Goal: Task Accomplishment & Management: Complete application form

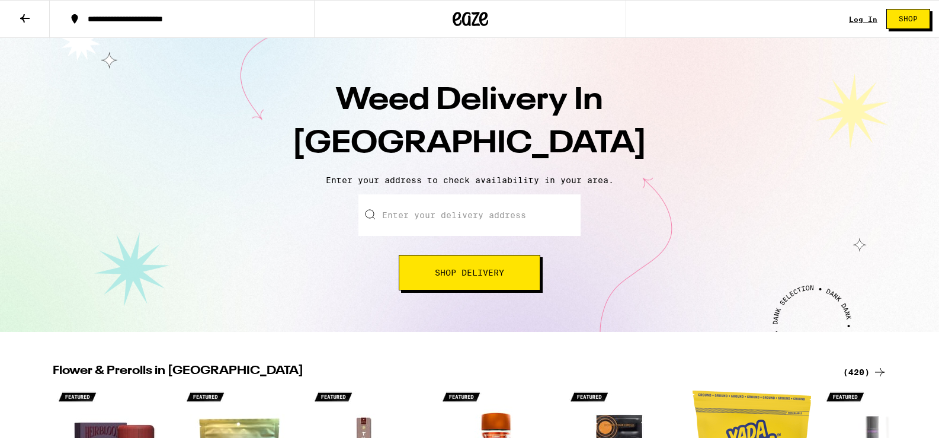
click at [475, 217] on input "Enter your delivery address" at bounding box center [469, 214] width 222 height 41
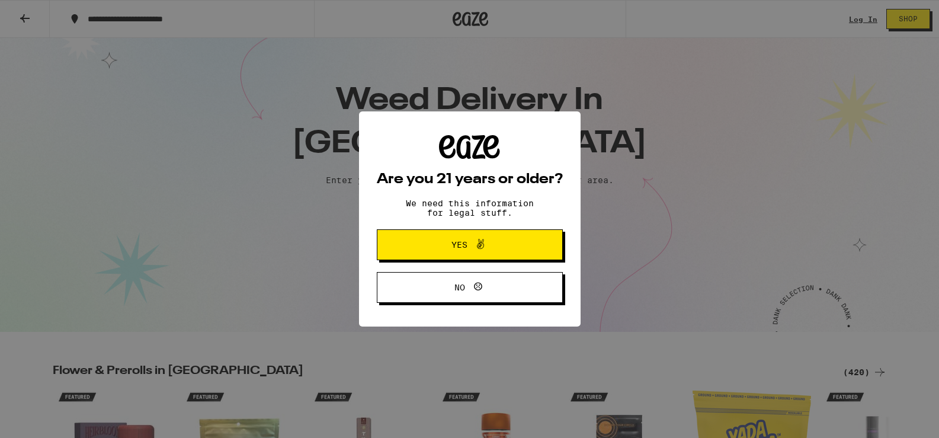
click at [473, 241] on icon at bounding box center [480, 244] width 14 height 14
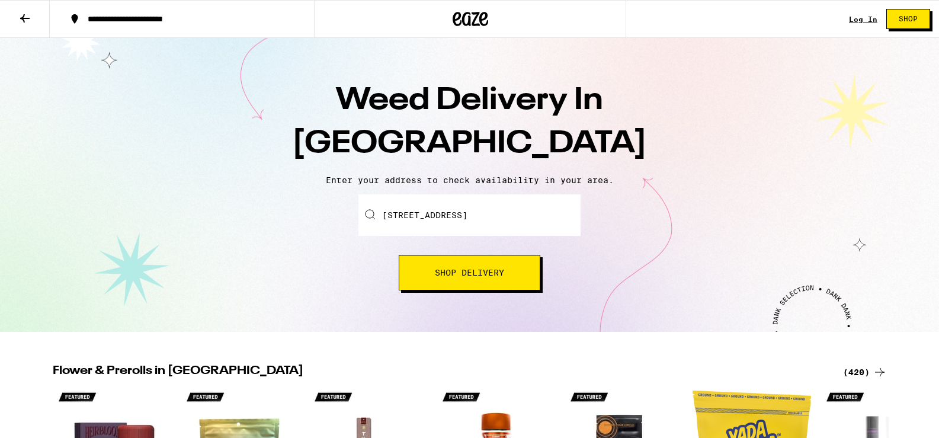
click at [462, 262] on button "Shop Delivery" at bounding box center [470, 273] width 142 height 36
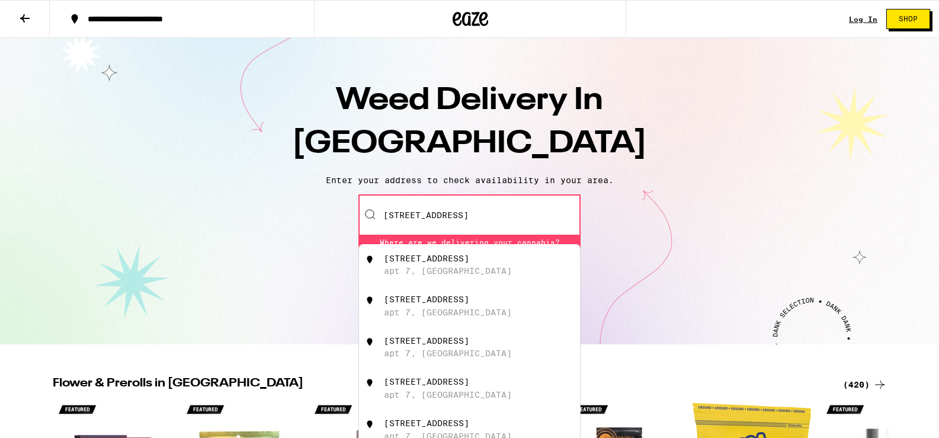
click at [422, 267] on div "4132 3rd St apt 7, San Francisco" at bounding box center [490, 265] width 212 height 23
type input "4132 3rd St apt 7, San Francisco, CA"
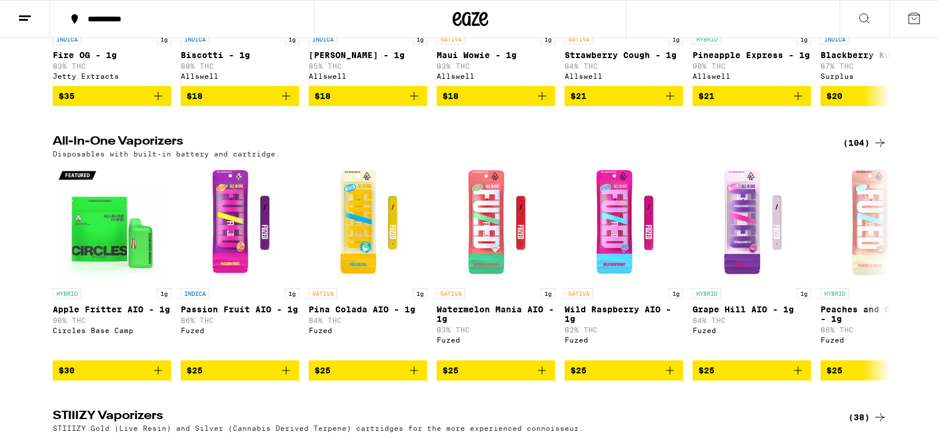
scroll to position [1429, 0]
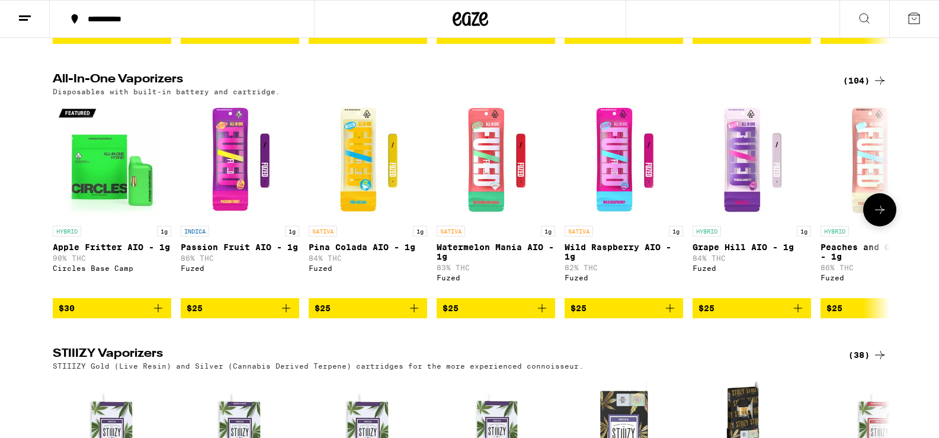
click at [286, 315] on icon "Add to bag" at bounding box center [286, 308] width 14 height 14
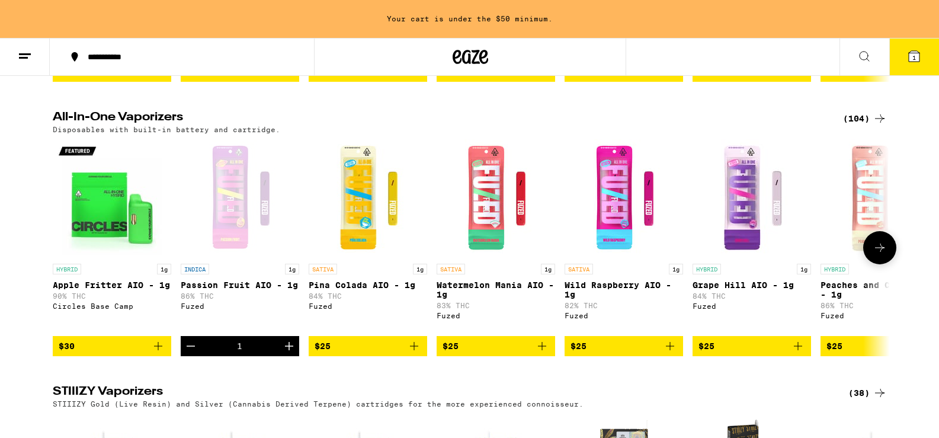
scroll to position [1467, 0]
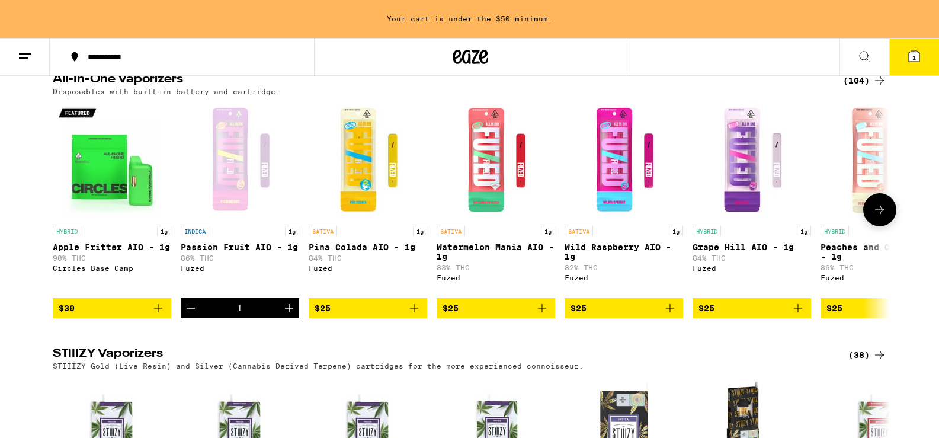
click at [542, 315] on icon "Add to bag" at bounding box center [542, 308] width 14 height 14
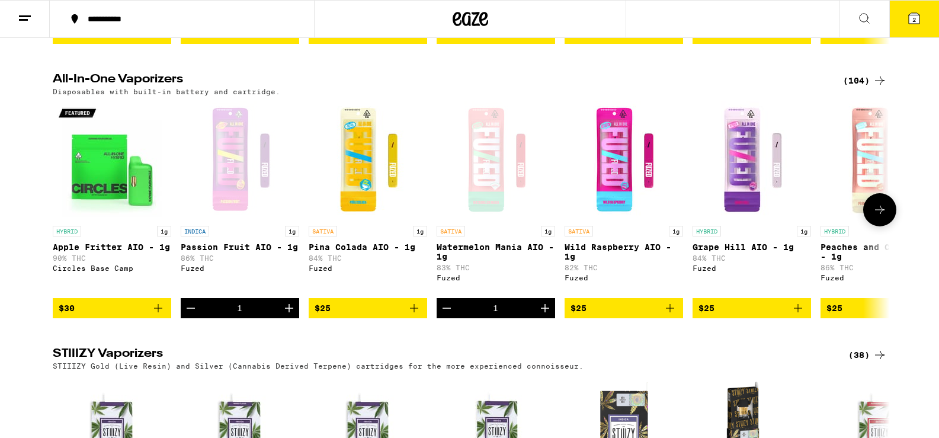
click at [542, 315] on icon "Increment" at bounding box center [545, 308] width 14 height 14
click at [877, 217] on icon at bounding box center [880, 210] width 14 height 14
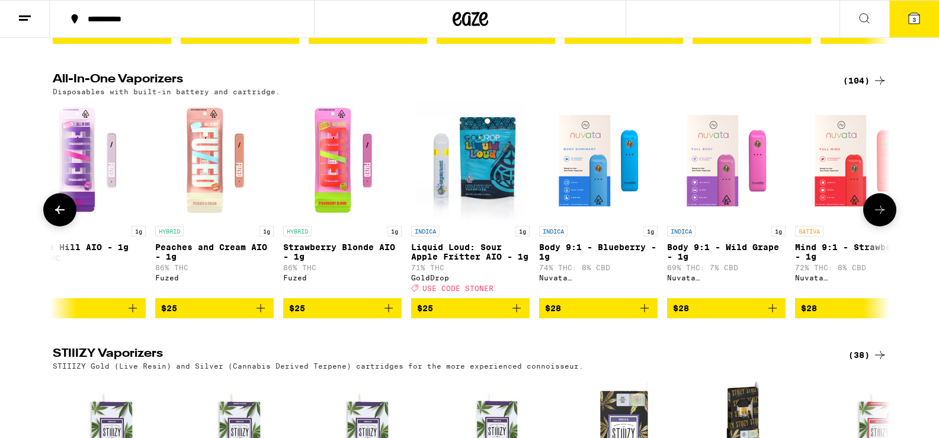
scroll to position [0, 705]
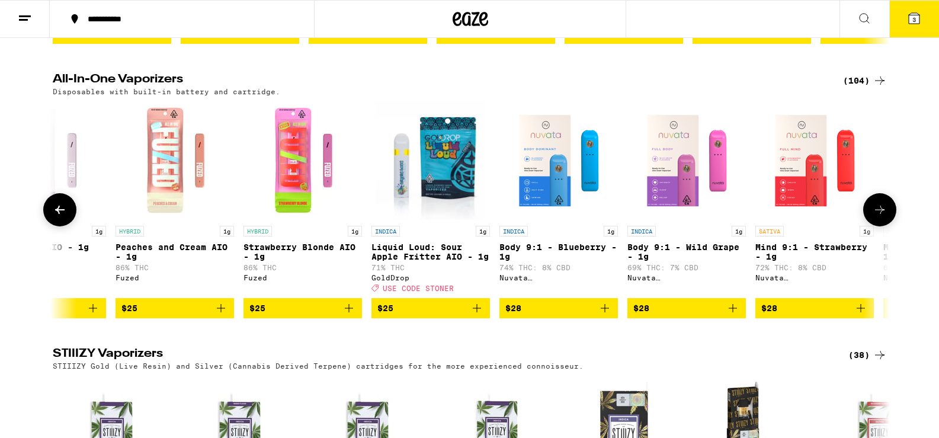
click at [348, 312] on icon "Add to bag" at bounding box center [349, 308] width 8 height 8
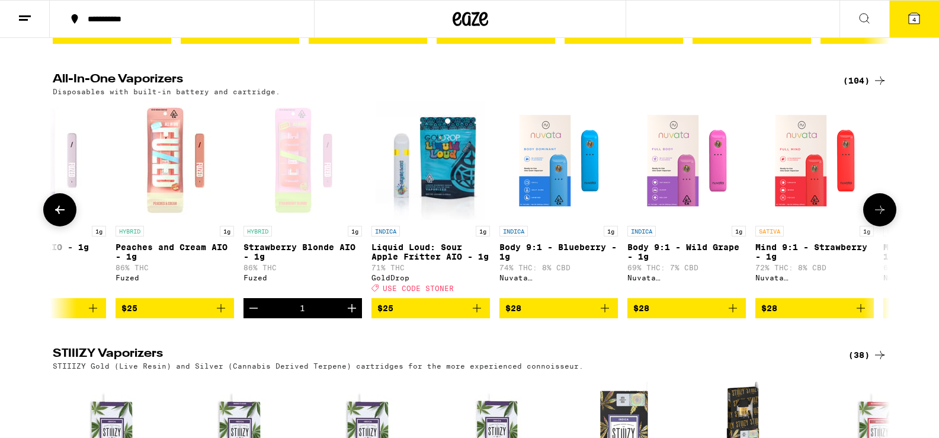
click at [878, 217] on icon at bounding box center [880, 210] width 14 height 14
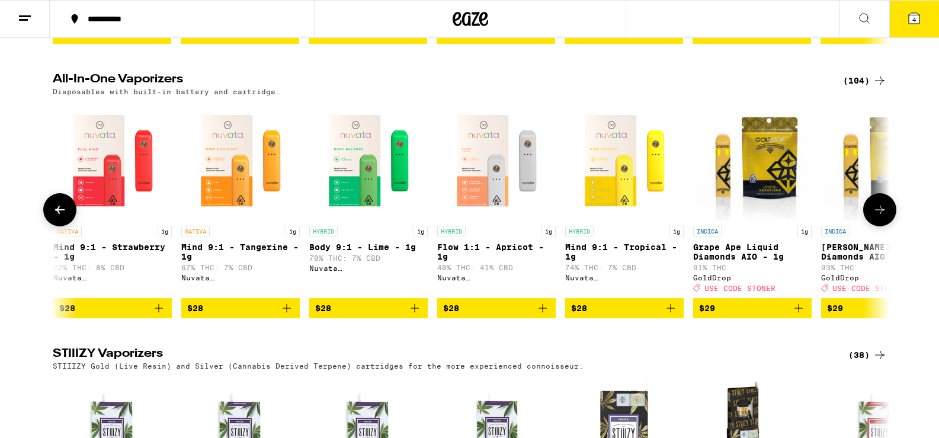
scroll to position [0, 1410]
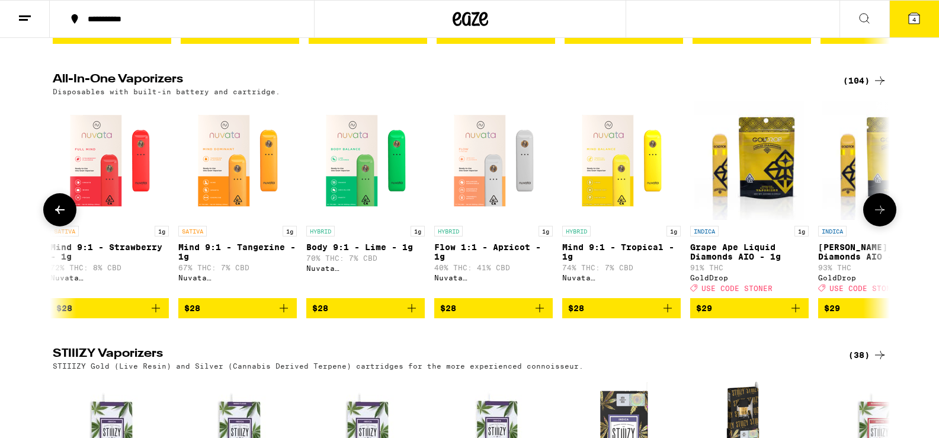
click at [878, 217] on icon at bounding box center [880, 210] width 14 height 14
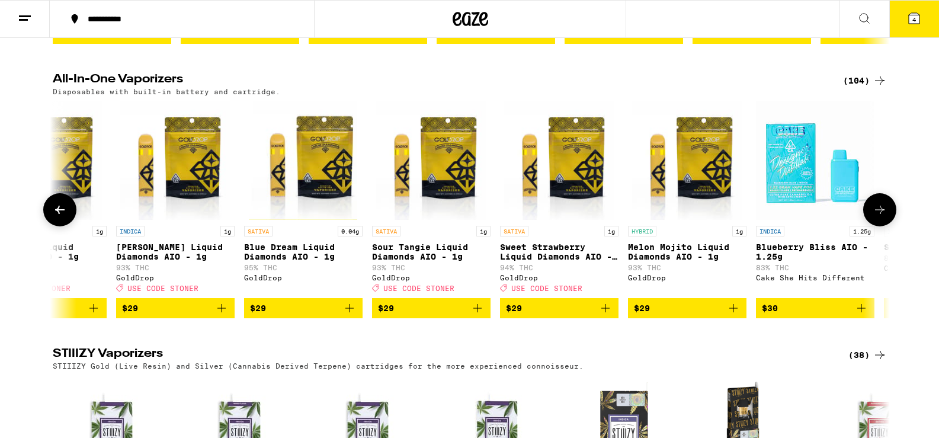
scroll to position [0, 2115]
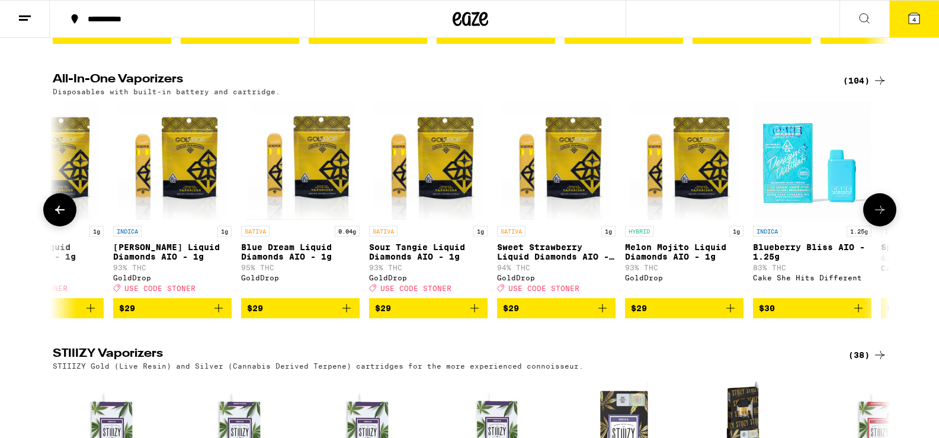
click at [861, 315] on icon "Add to bag" at bounding box center [858, 308] width 14 height 14
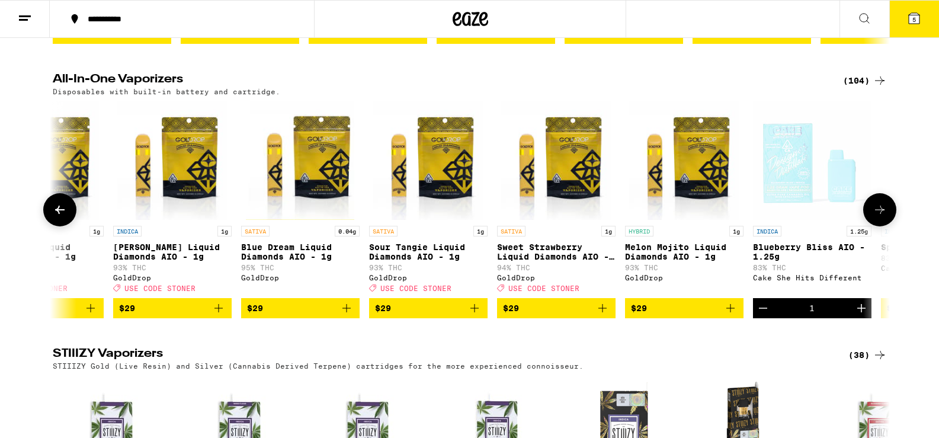
click at [875, 226] on button at bounding box center [879, 209] width 33 height 33
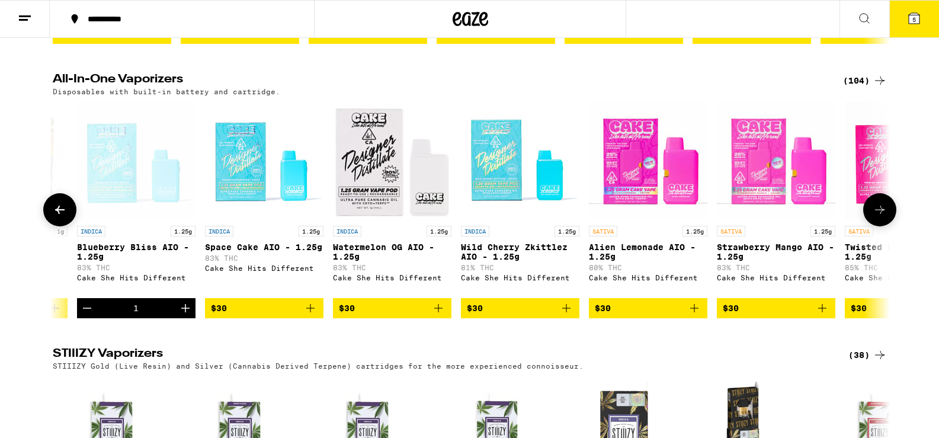
scroll to position [0, 2820]
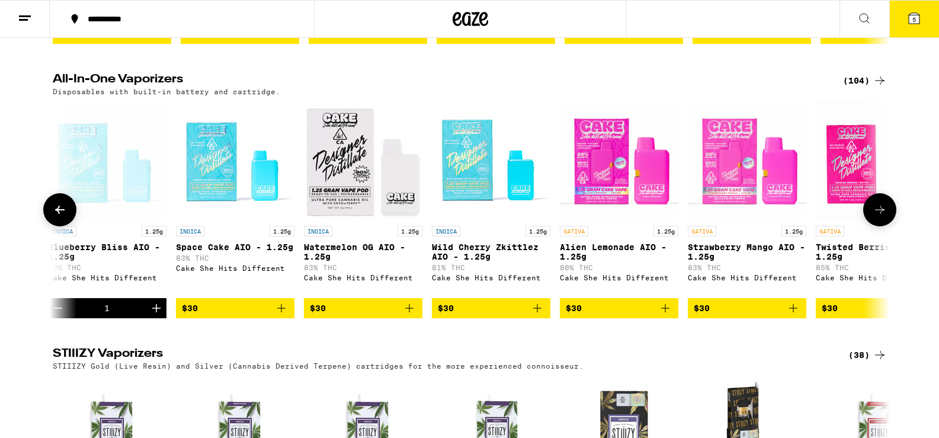
click at [798, 315] on icon "Add to bag" at bounding box center [793, 308] width 14 height 14
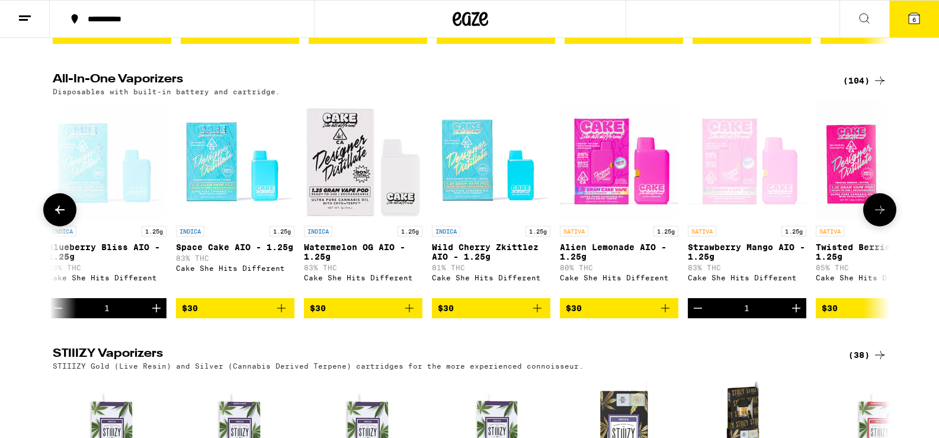
click at [879, 217] on icon at bounding box center [880, 210] width 14 height 14
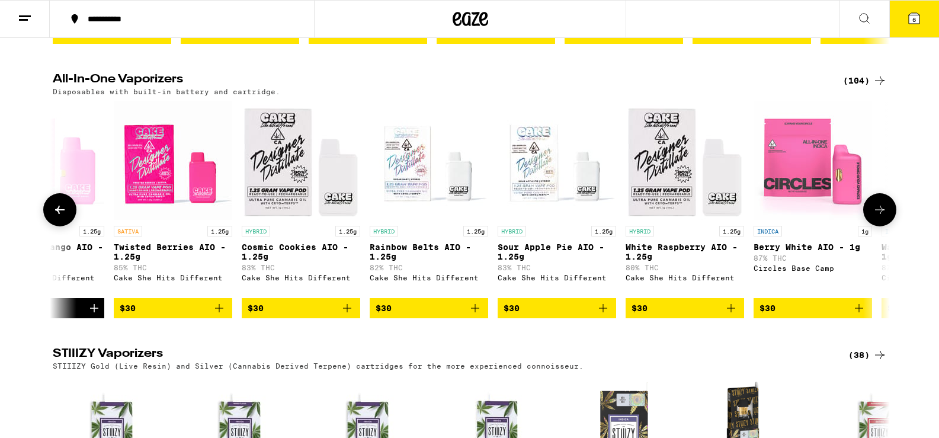
scroll to position [0, 3525]
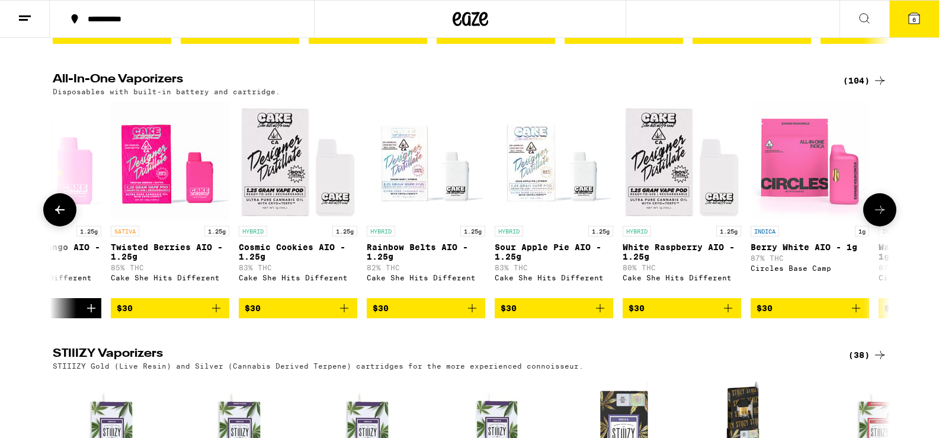
click at [605, 315] on icon "Add to bag" at bounding box center [600, 308] width 14 height 14
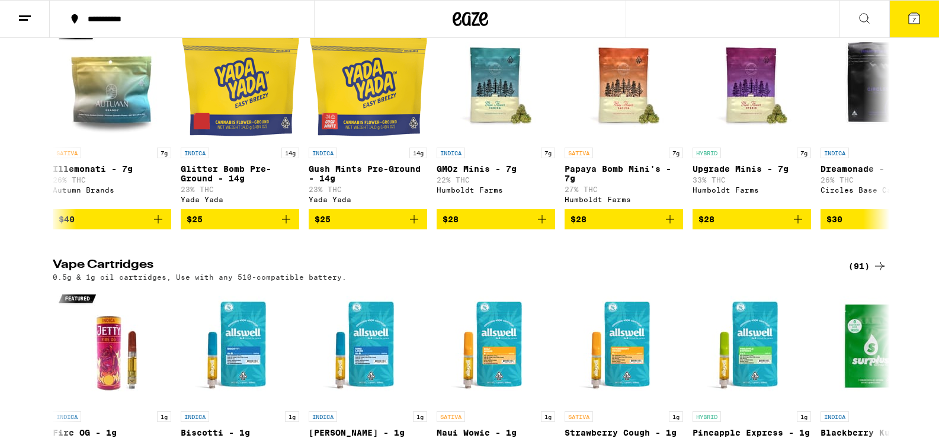
scroll to position [0, 0]
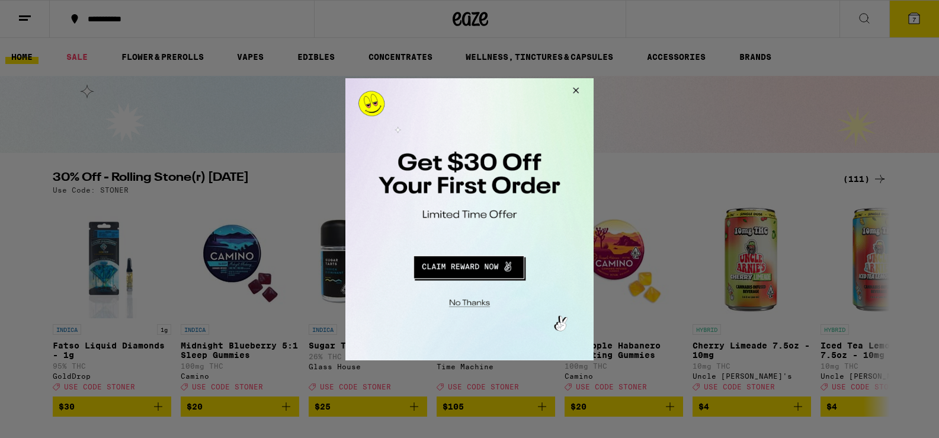
click at [465, 269] on button "Redirect to URL" at bounding box center [469, 265] width 206 height 28
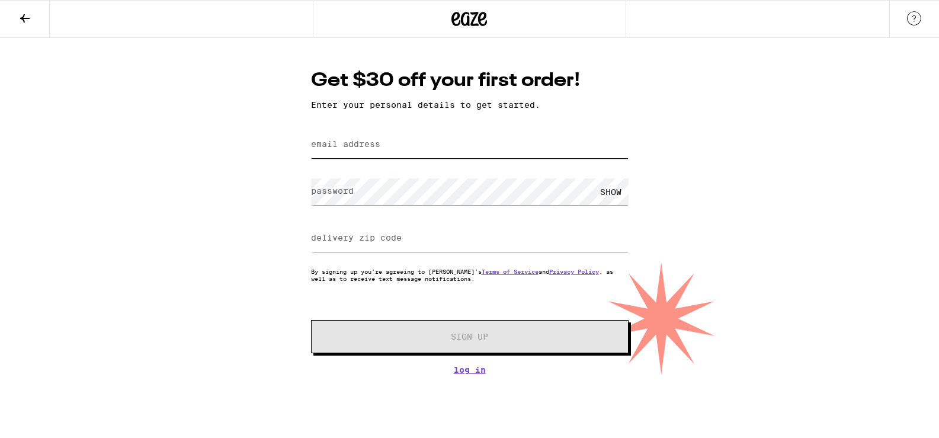
click at [389, 147] on input "email address" at bounding box center [470, 145] width 318 height 27
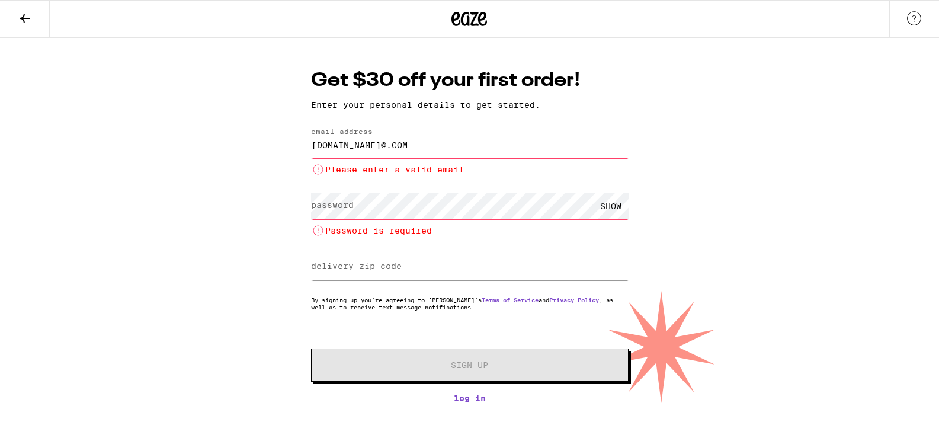
click at [405, 146] on input "[DOMAIN_NAME]@.COM" at bounding box center [470, 145] width 318 height 27
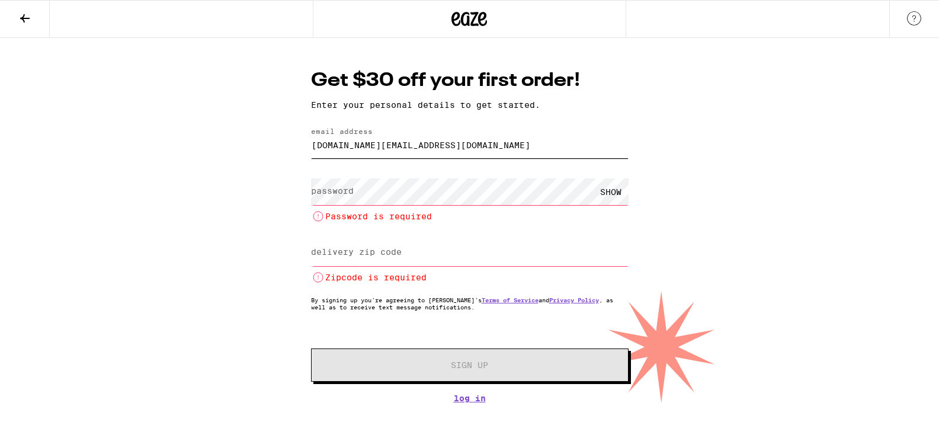
type input "[DOMAIN_NAME][EMAIL_ADDRESS][DOMAIN_NAME]"
click at [402, 210] on li "Password is required" at bounding box center [470, 216] width 318 height 14
click at [355, 251] on label "delivery zip code" at bounding box center [356, 251] width 91 height 9
click at [350, 233] on form "email address cantor.legal@GMAIL.COM password SHOW Password is required deliver…" at bounding box center [470, 254] width 318 height 254
click at [424, 143] on input "cantor.legal@GMAIL.COM" at bounding box center [470, 145] width 318 height 27
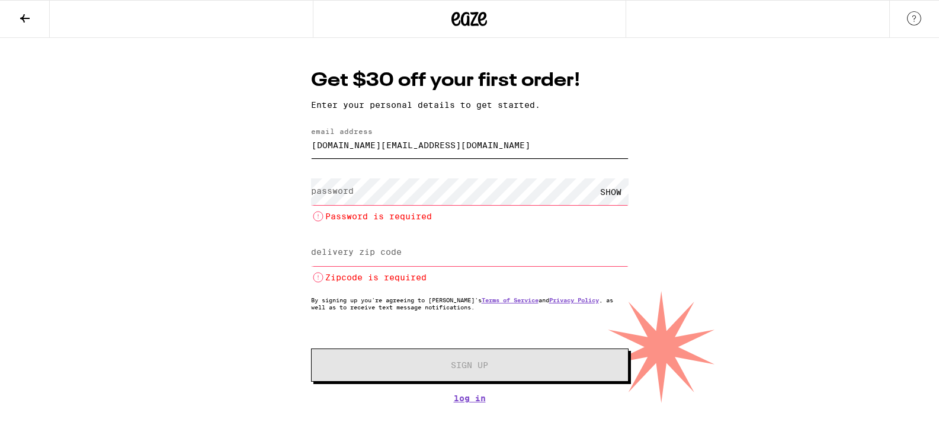
click at [424, 143] on input "cantor.legal@GMAIL.COM" at bounding box center [470, 145] width 318 height 27
type input "andrew.s.cantor@gmail.com"
click at [613, 186] on div "SHOW" at bounding box center [611, 191] width 36 height 27
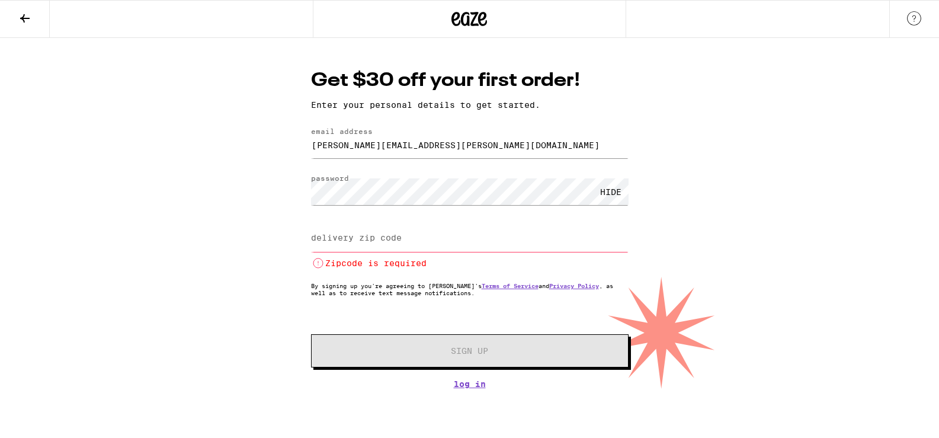
click at [390, 239] on label "delivery zip code" at bounding box center [356, 237] width 91 height 9
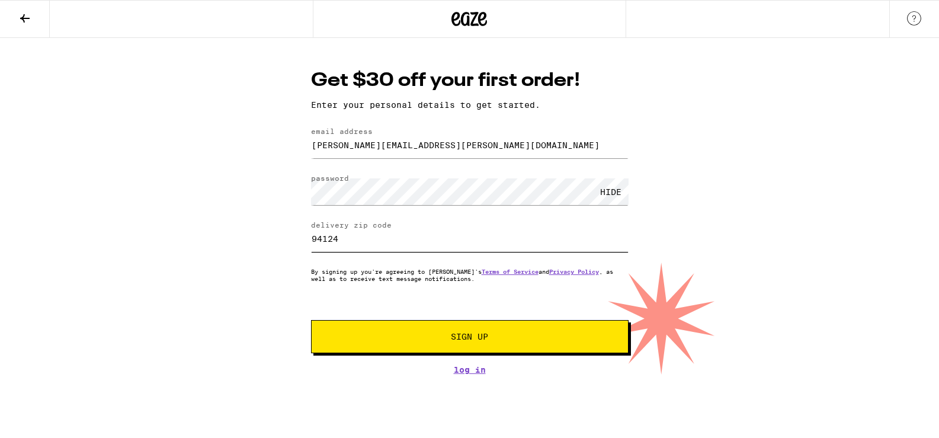
type input "94124"
click at [466, 341] on span "Sign Up" at bounding box center [469, 336] width 37 height 8
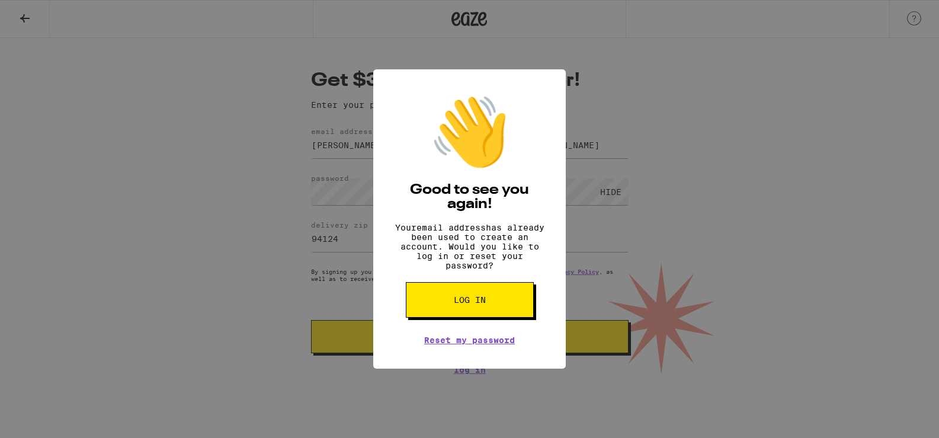
click at [457, 304] on span "Log in" at bounding box center [470, 300] width 32 height 8
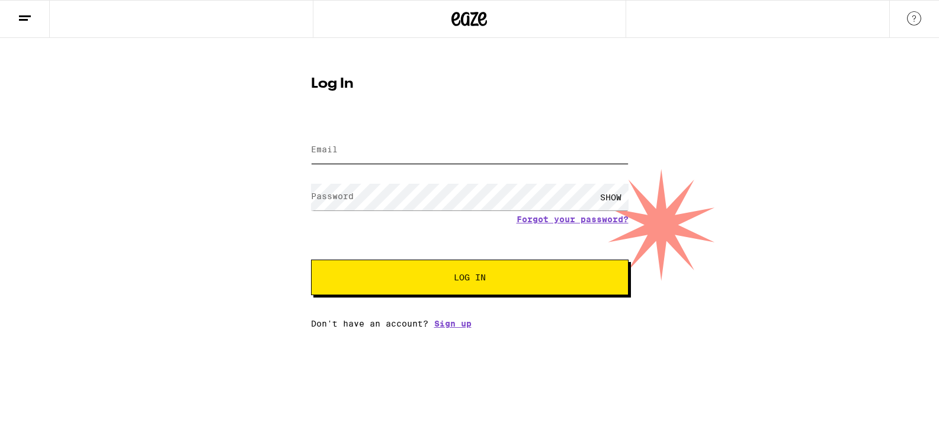
type input "cantor.legal@gmail.com"
click at [458, 274] on span "Log In" at bounding box center [470, 277] width 32 height 8
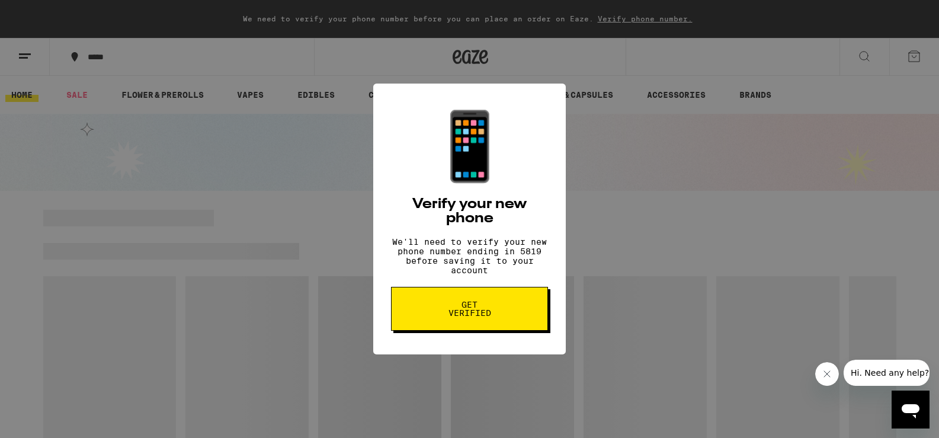
click at [462, 300] on button "Get verified" at bounding box center [469, 309] width 157 height 44
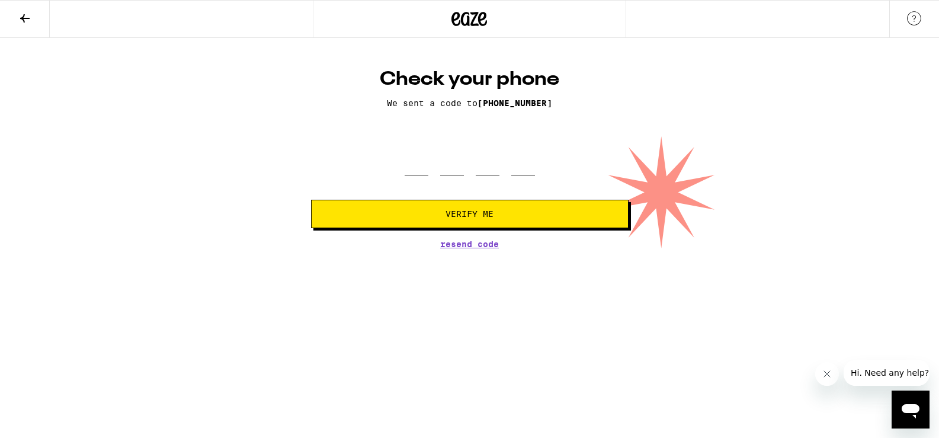
click at [431, 165] on div at bounding box center [470, 158] width 130 height 35
click at [444, 162] on input "tel" at bounding box center [452, 158] width 24 height 35
click at [410, 172] on input "tel" at bounding box center [417, 158] width 24 height 35
click at [463, 242] on span "Resend Code" at bounding box center [469, 244] width 59 height 8
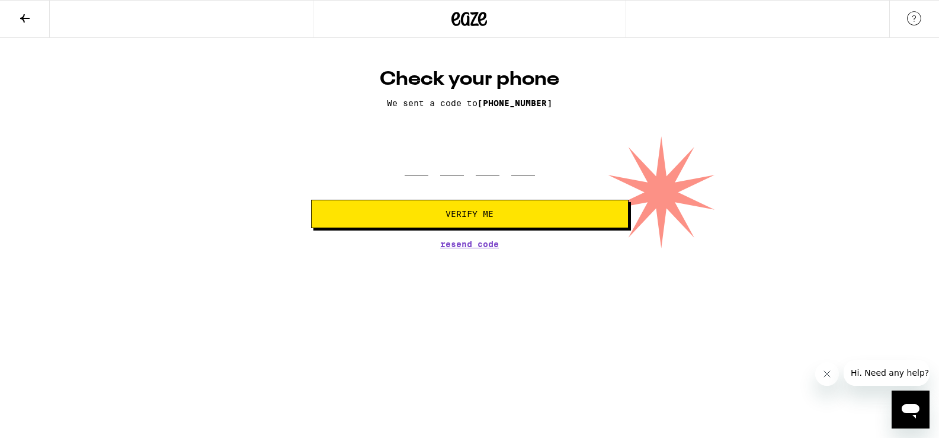
click at [910, 15] on img at bounding box center [914, 18] width 14 height 14
click at [909, 408] on icon "Open messaging window" at bounding box center [911, 411] width 18 height 14
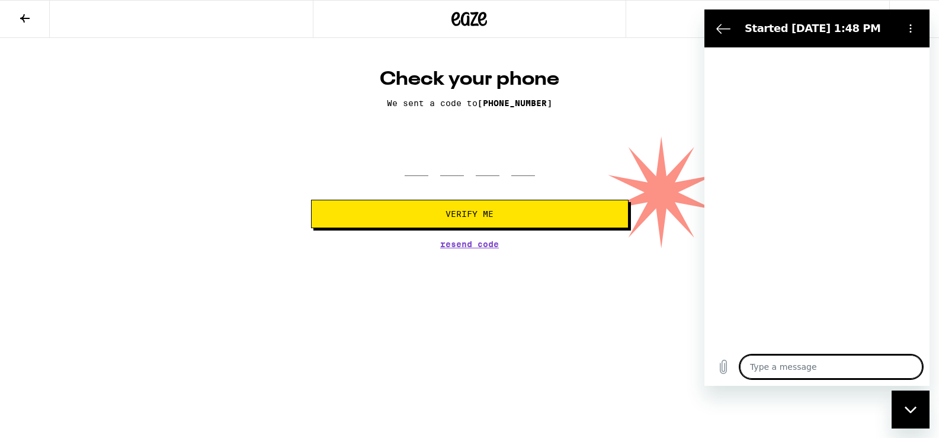
type textarea "x"
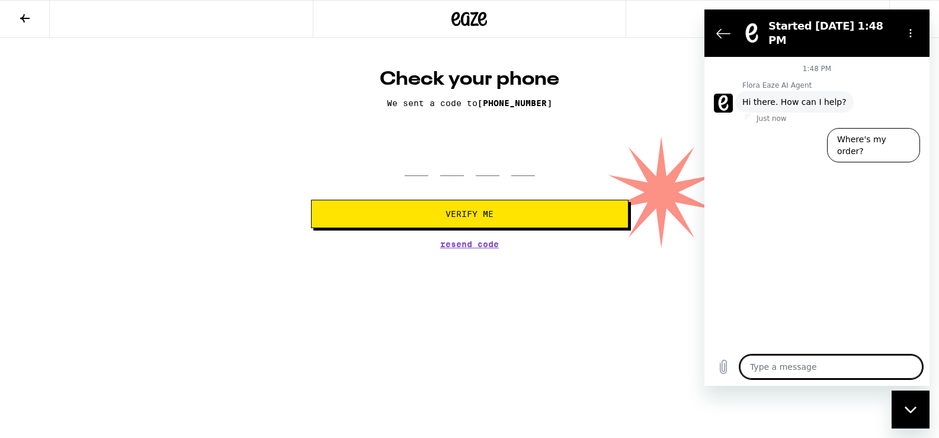
click at [788, 367] on textarea at bounding box center [831, 367] width 182 height 24
type textarea "M"
type textarea "x"
type textarea "MY"
type textarea "x"
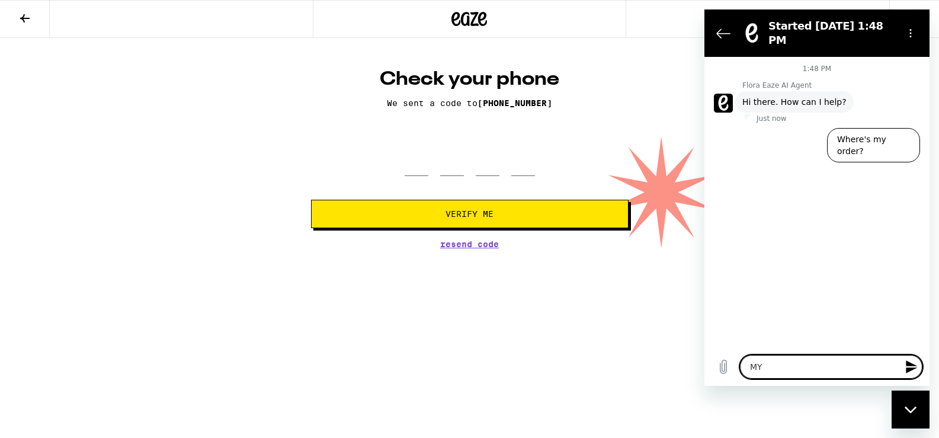
type textarea "MY"
type textarea "x"
type textarea "MY P"
type textarea "x"
type textarea "MY PH"
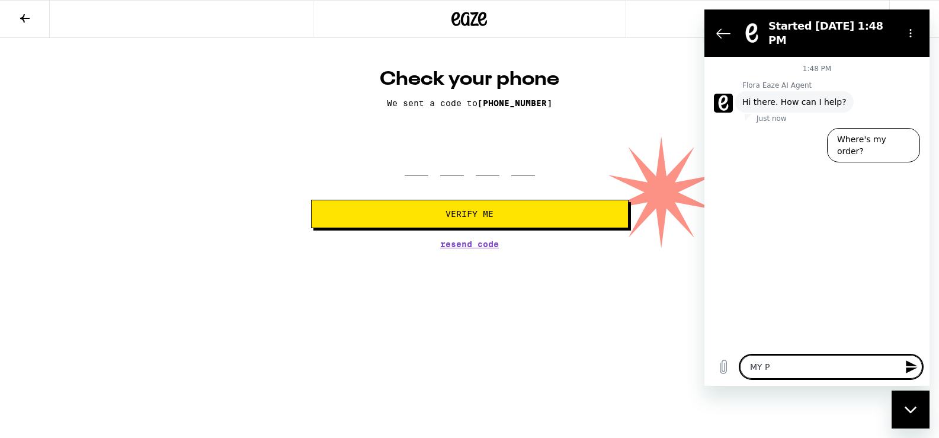
type textarea "x"
type textarea "MY PHO"
type textarea "x"
type textarea "MY PHON"
type textarea "x"
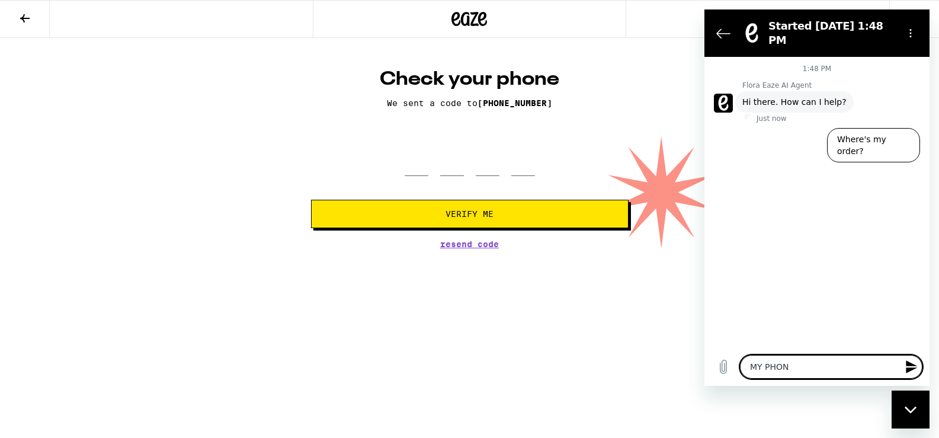
type textarea "MY PHONE"
type textarea "x"
type textarea "MY PHONE"
type textarea "x"
type textarea "MY PHONE N"
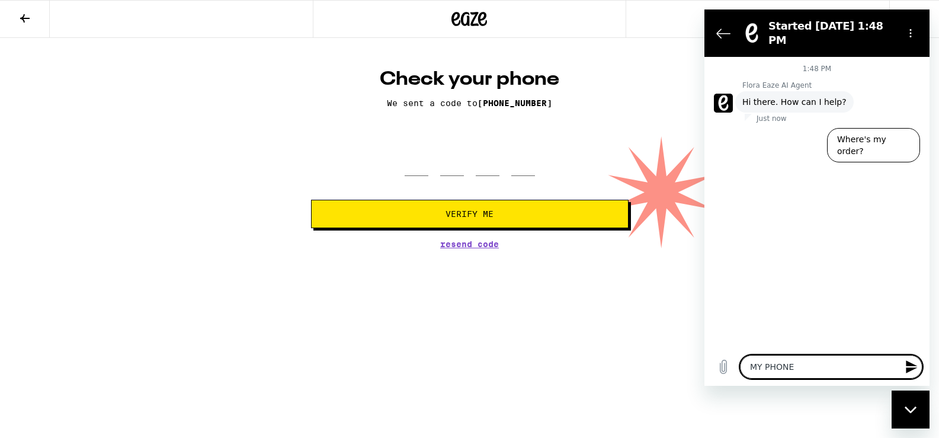
type textarea "x"
type textarea "MY PHONE NU"
type textarea "x"
type textarea "MY PHONE NUM"
type textarea "x"
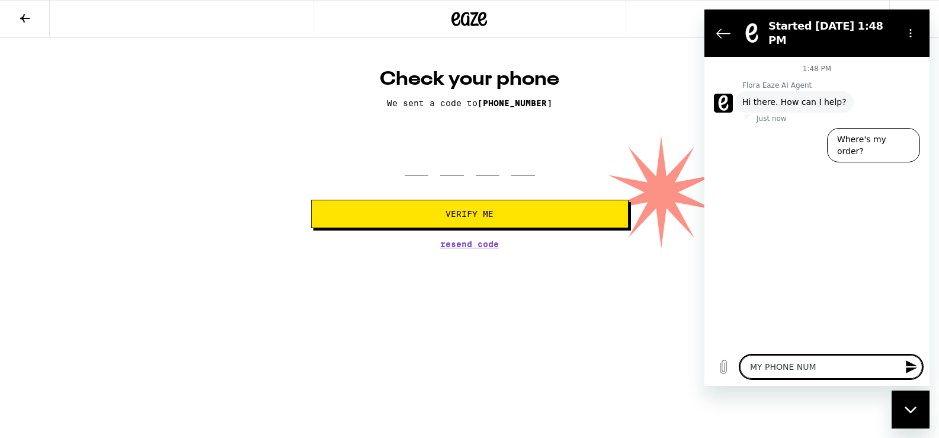
type textarea "MY PHONE NUMB"
type textarea "x"
type textarea "MY PHONE NUMBE"
type textarea "x"
type textarea "MY PHONE NUMBER"
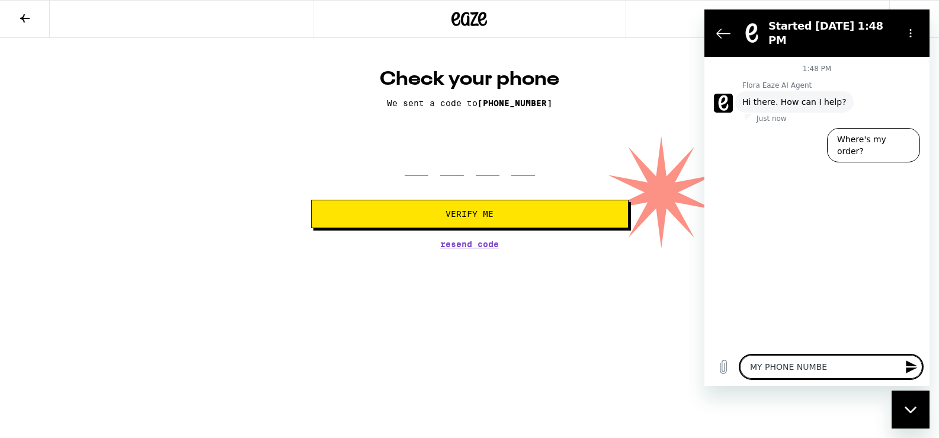
type textarea "x"
type textarea "MY PHONE NUMBER"
type textarea "x"
type textarea "MY PHONE NUMBER I"
type textarea "x"
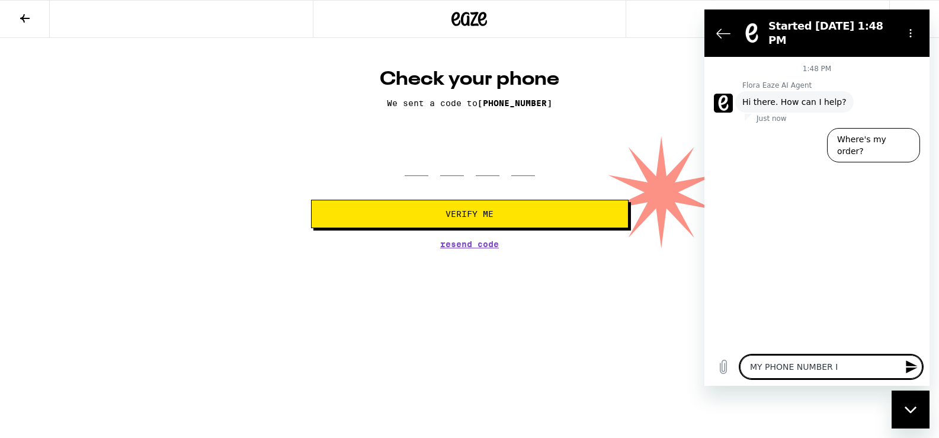
type textarea "MY PHONE NUMBER IS"
type textarea "x"
type textarea "MY PHONE NUMBER IS"
type textarea "x"
type textarea "MY PHONE NUMBER IS W"
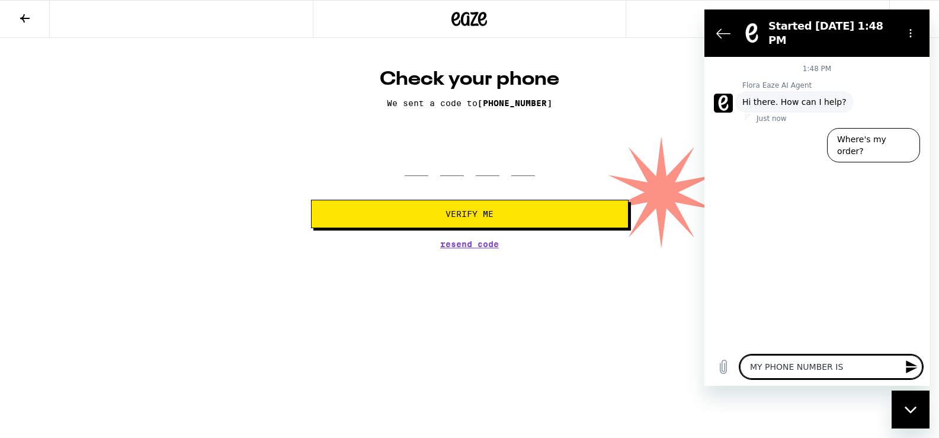
type textarea "x"
type textarea "MY PHONE NUMBER IS WR"
type textarea "x"
type textarea "MY PHONE NUMBER IS WRO"
type textarea "x"
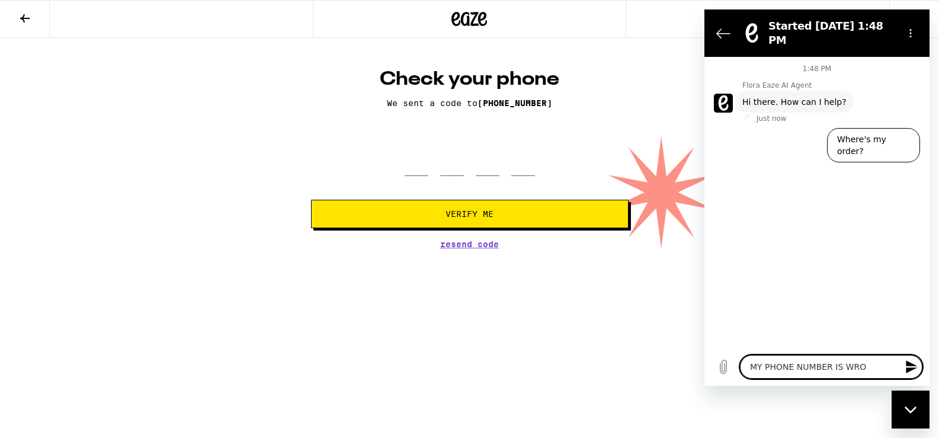
type textarea "MY PHONE NUMBER IS WRON"
type textarea "x"
type textarea "MY PHONE NUMBER IS WRONG"
type textarea "x"
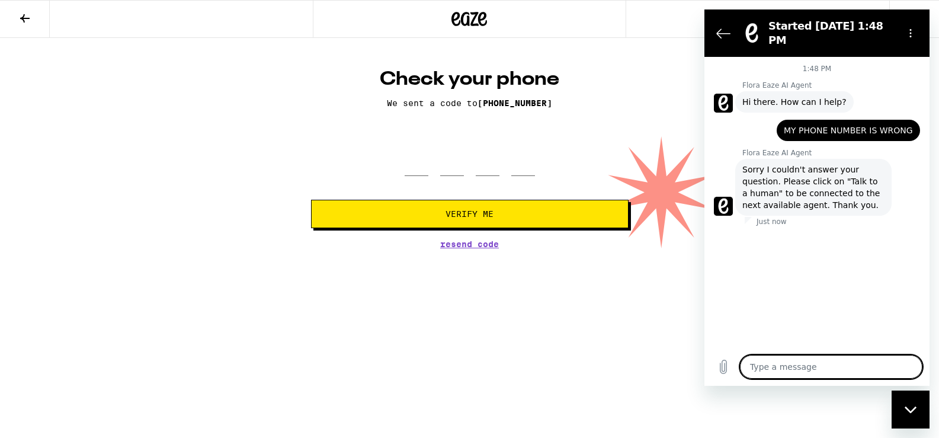
click at [799, 354] on div "Type a message x" at bounding box center [816, 367] width 225 height 38
click at [754, 205] on div "Flora Eaze AI Agent says: Sorry I couldn't answer your question. Please click o…" at bounding box center [813, 187] width 156 height 57
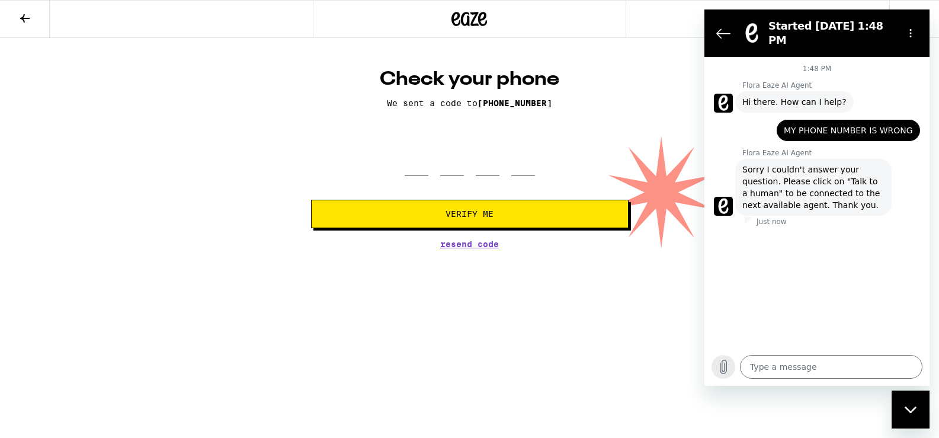
click at [724, 367] on icon "Upload file" at bounding box center [723, 367] width 14 height 14
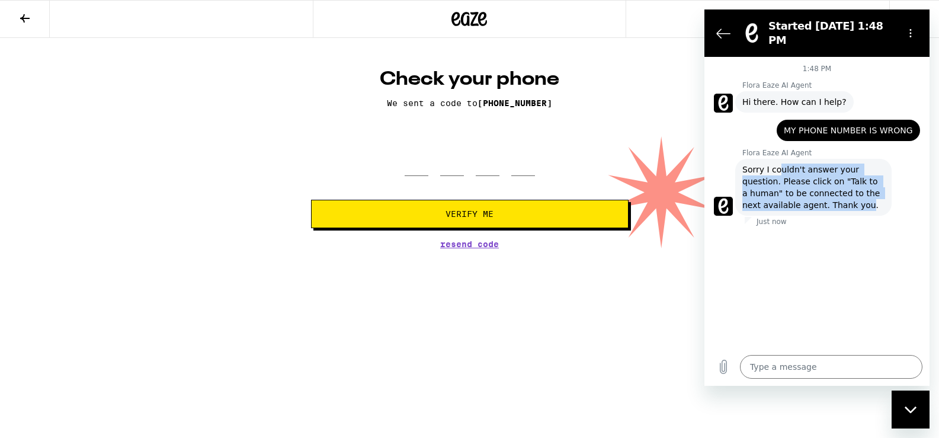
drag, startPoint x: 845, startPoint y: 192, endPoint x: 779, endPoint y: 161, distance: 72.6
click at [779, 164] on span "Sorry I couldn't answer your question. Please click on "Talk to a human" to be …" at bounding box center [813, 187] width 142 height 47
click at [848, 270] on div "1:48 PM Flora Eaze AI Agent Flora Eaze AI Agent says: Hi there. How can I help?…" at bounding box center [816, 202] width 225 height 291
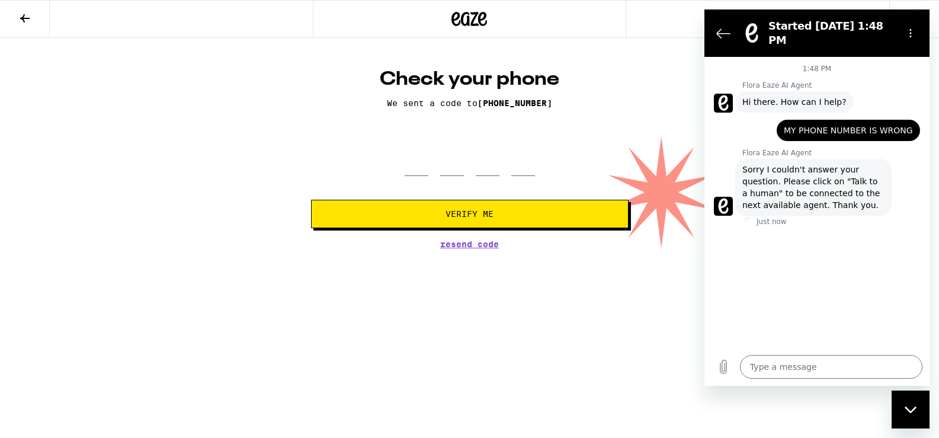
click at [917, 412] on div "Close messaging window" at bounding box center [911, 410] width 36 height 36
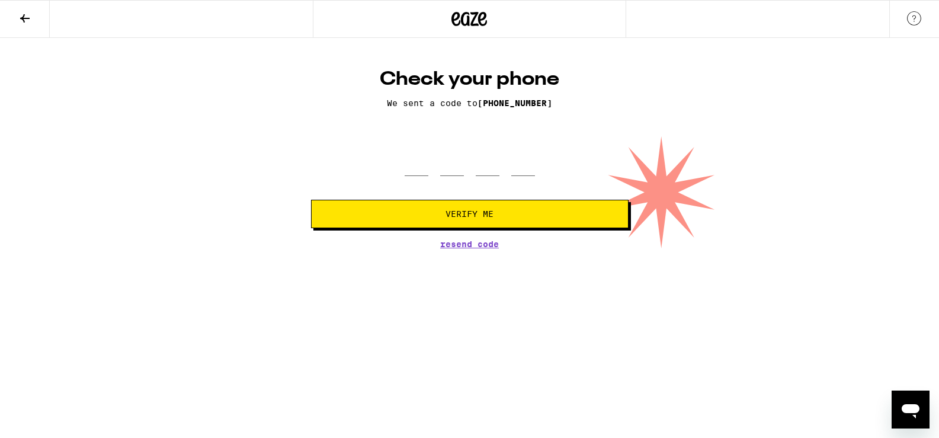
click at [917, 412] on icon "Open messaging window" at bounding box center [910, 409] width 21 height 21
type textarea "x"
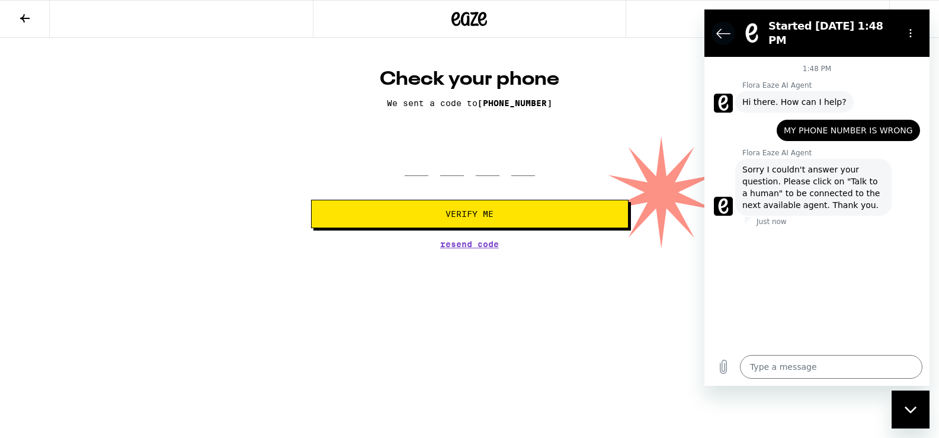
click at [721, 26] on icon "Back to the conversation list" at bounding box center [723, 33] width 14 height 14
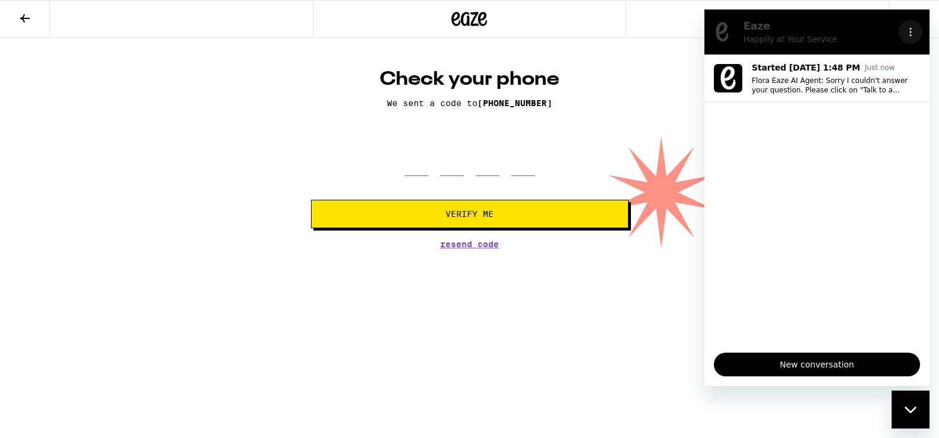
click at [911, 27] on button "Options menu" at bounding box center [911, 32] width 24 height 24
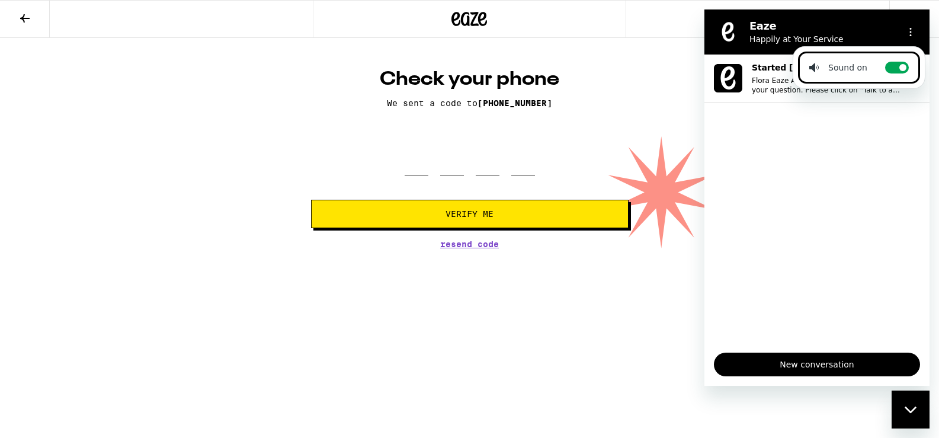
click at [841, 126] on ul "Started Sep 20 at 1:48 PM Just now Flora Eaze AI Agent: Sorry I couldn't answer…" at bounding box center [816, 199] width 225 height 289
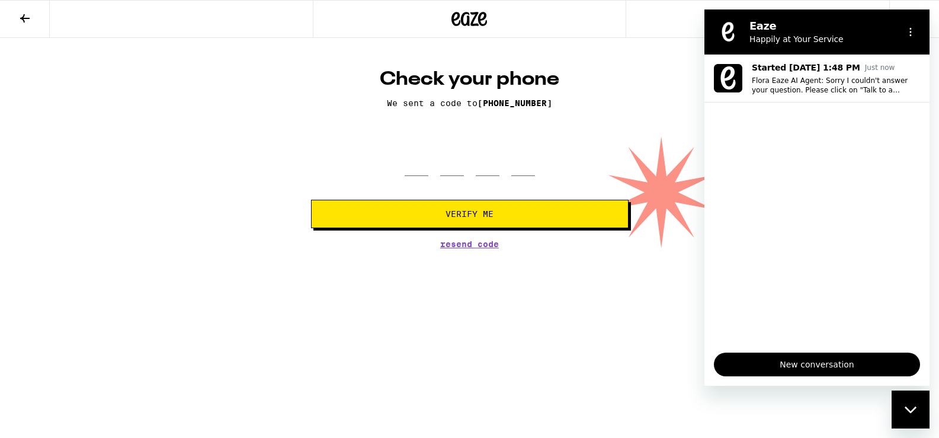
click at [530, 178] on form "Verify Me" at bounding box center [470, 184] width 318 height 87
click at [436, 225] on button "Verify Me" at bounding box center [470, 214] width 318 height 28
click at [430, 76] on h1 "Check your phone" at bounding box center [470, 80] width 318 height 24
click at [457, 18] on icon at bounding box center [455, 19] width 9 height 14
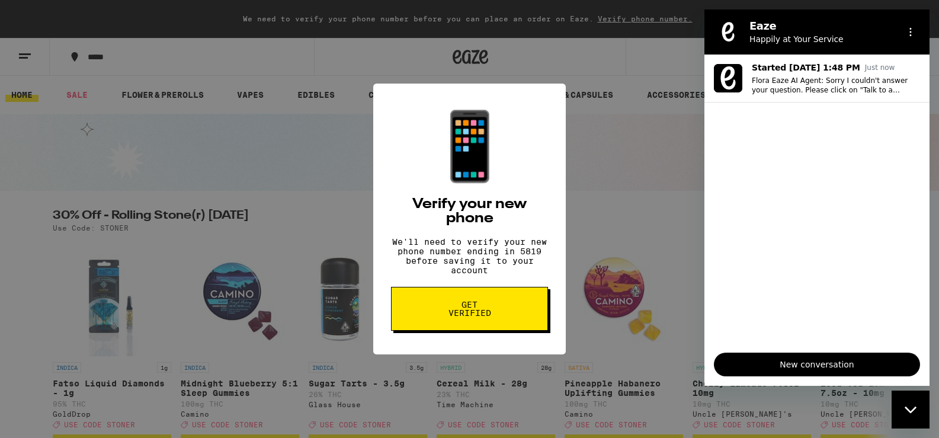
click at [562, 180] on div "📱 Verify your new phone We'll need to verify your new phone number ending in 58…" at bounding box center [469, 219] width 193 height 271
click at [414, 33] on div "📱 Verify your new phone We'll need to verify your new phone number ending in 58…" at bounding box center [469, 219] width 939 height 438
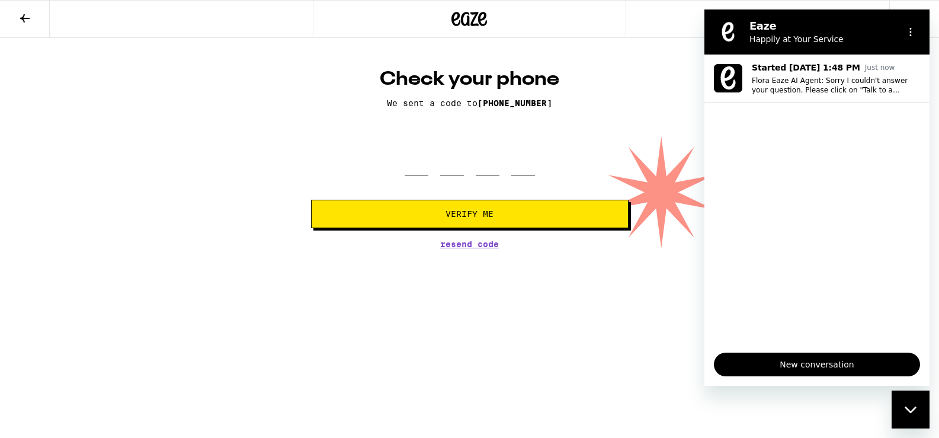
click at [902, 399] on div "Close messaging window" at bounding box center [911, 410] width 36 height 36
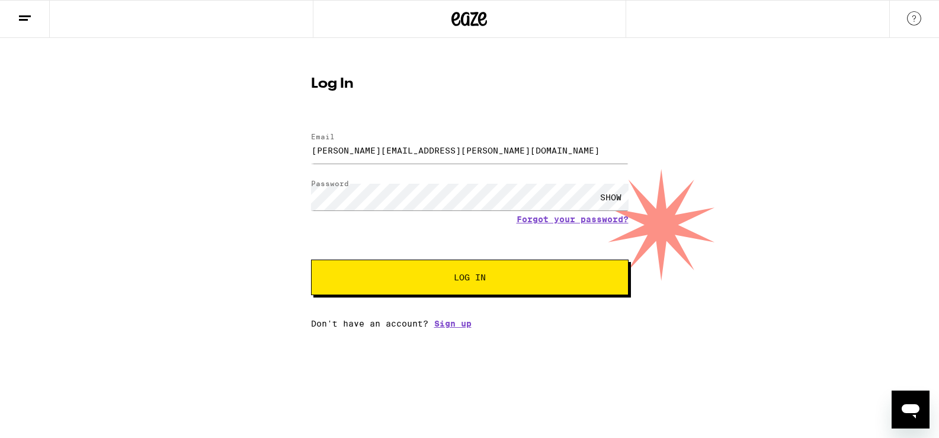
click at [456, 156] on input "andrew.s.cantor@gmail.com" at bounding box center [470, 150] width 318 height 27
type input "cantor.legal@gmail.com"
click at [610, 199] on div "SHOW" at bounding box center [611, 197] width 36 height 27
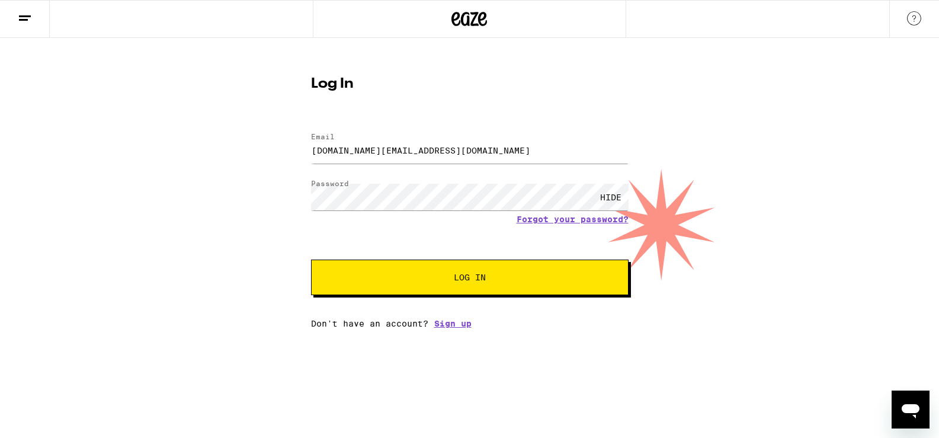
click at [485, 280] on span "Log In" at bounding box center [470, 277] width 222 height 8
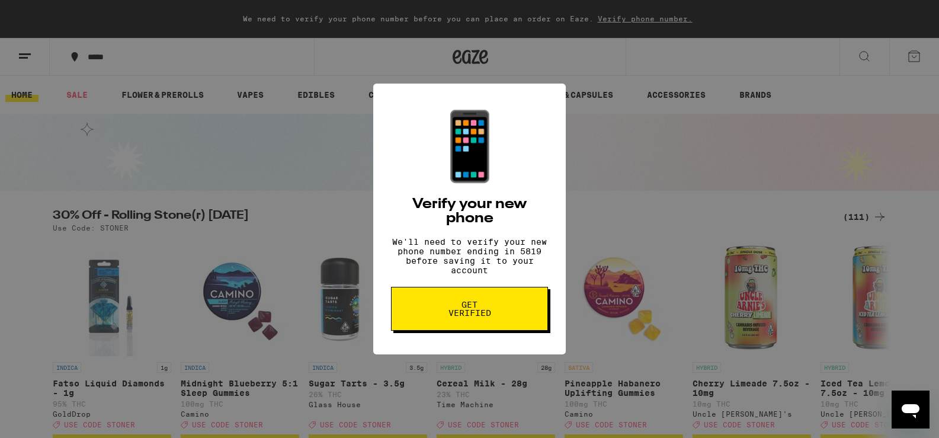
click at [307, 184] on div "📱 Verify your new phone We'll need to verify your new phone number ending in 58…" at bounding box center [469, 219] width 939 height 438
click at [457, 317] on span "Get verified" at bounding box center [469, 308] width 61 height 17
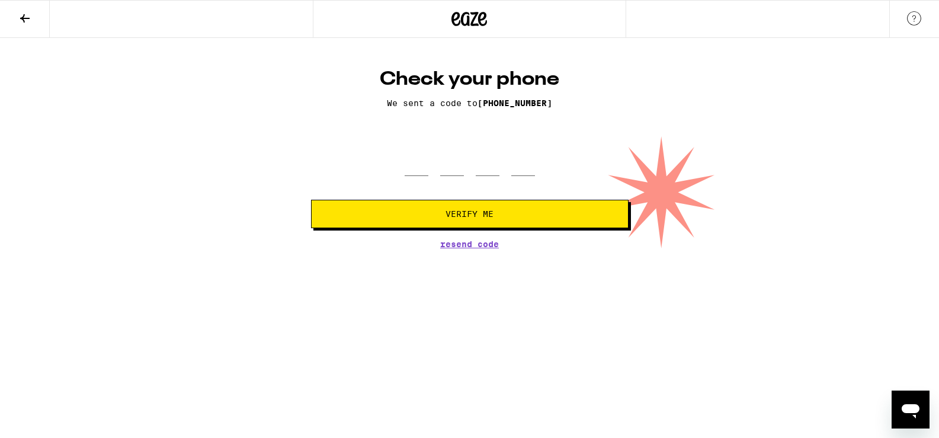
click at [893, 415] on div "Open messaging window" at bounding box center [911, 410] width 36 height 36
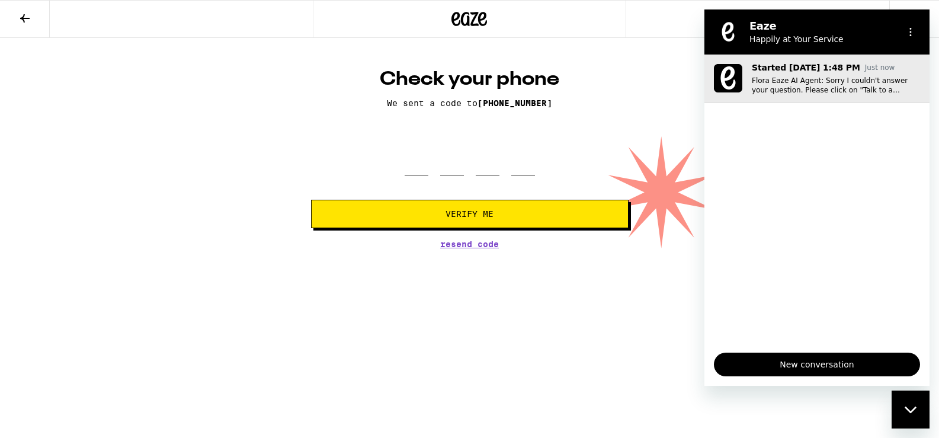
click at [876, 88] on p "Flora Eaze AI Agent: Sorry I couldn't answer your question. Please click on "Ta…" at bounding box center [836, 85] width 168 height 19
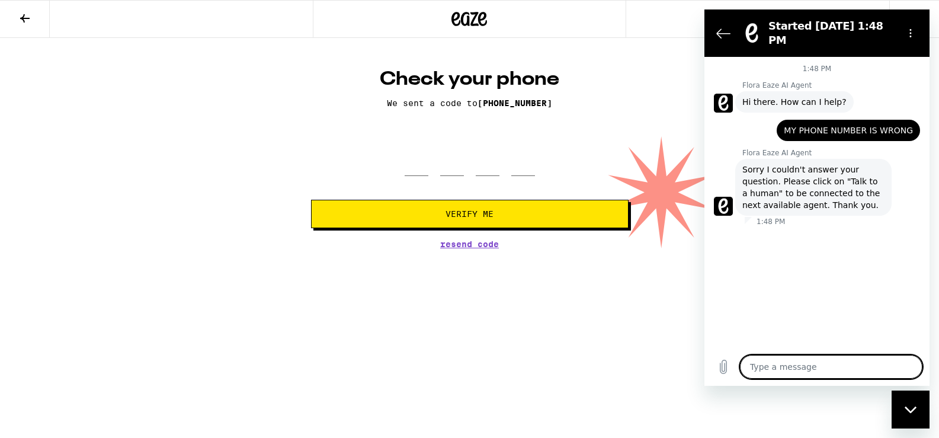
click at [815, 191] on span "Sorry I couldn't answer your question. Please click on "Talk to a human" to be …" at bounding box center [813, 187] width 142 height 47
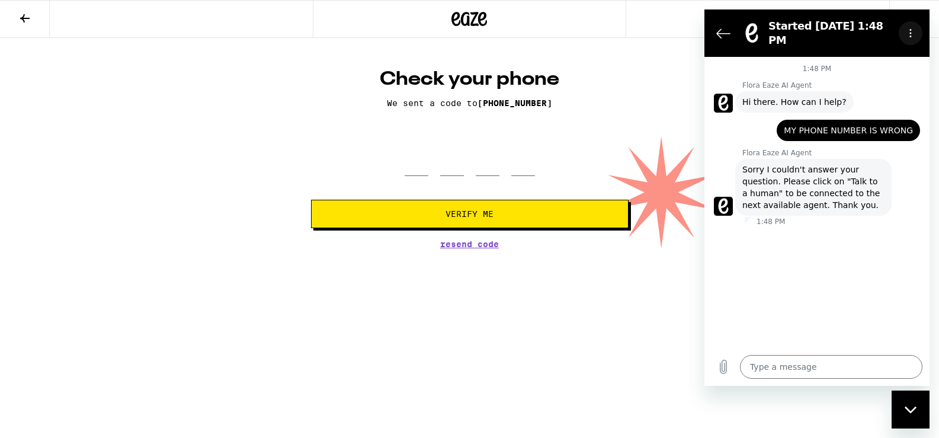
click at [919, 24] on button "Options menu" at bounding box center [911, 33] width 24 height 24
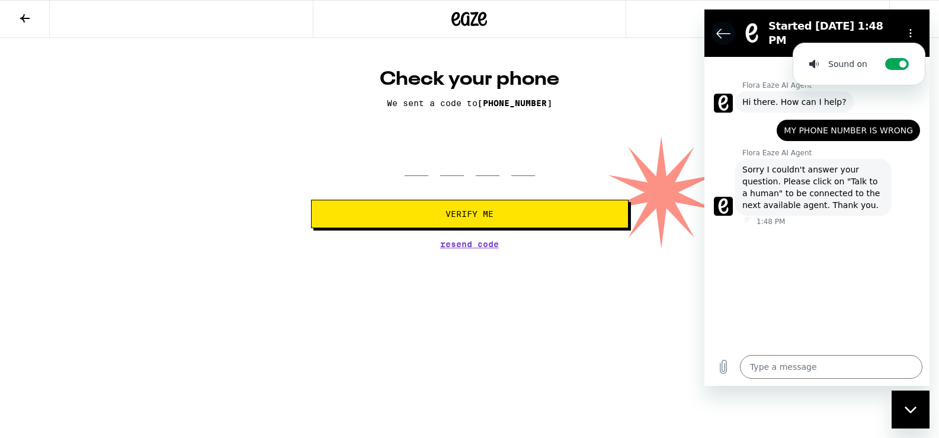
click at [721, 27] on icon "Back to the conversation list" at bounding box center [723, 33] width 14 height 14
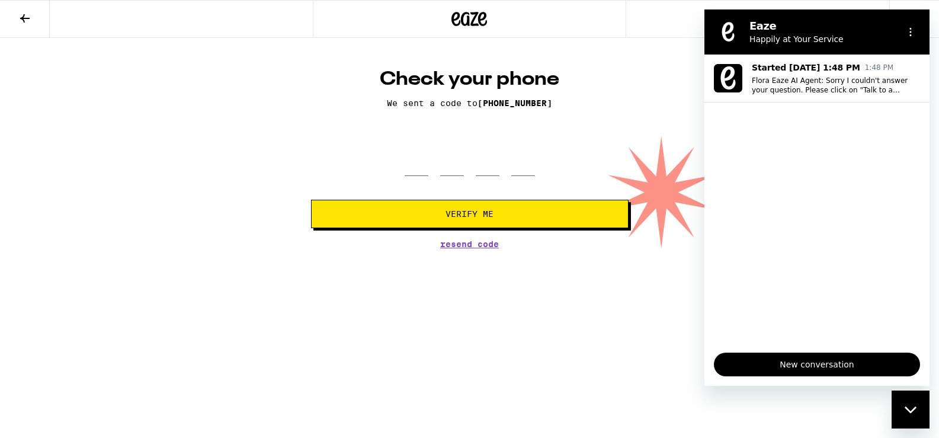
click at [720, 28] on figure at bounding box center [728, 32] width 24 height 24
click at [21, 20] on icon at bounding box center [25, 18] width 14 height 14
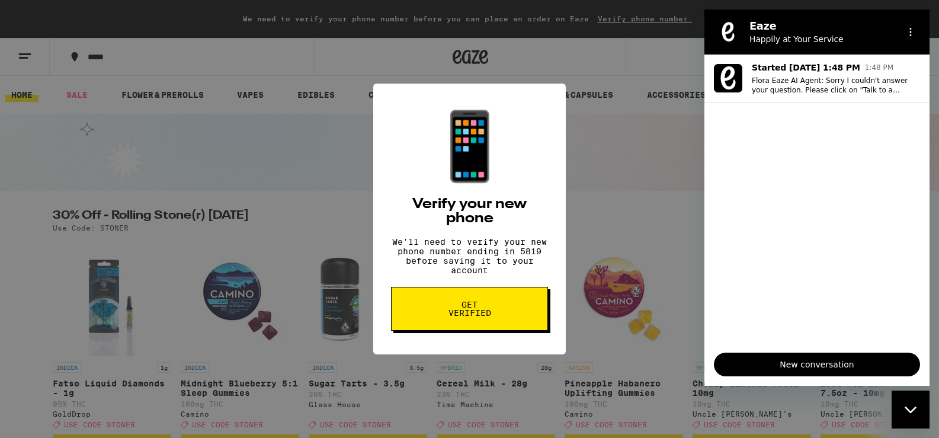
click at [21, 20] on div "📱 Verify your new phone We'll need to verify your new phone number ending in 58…" at bounding box center [469, 219] width 939 height 438
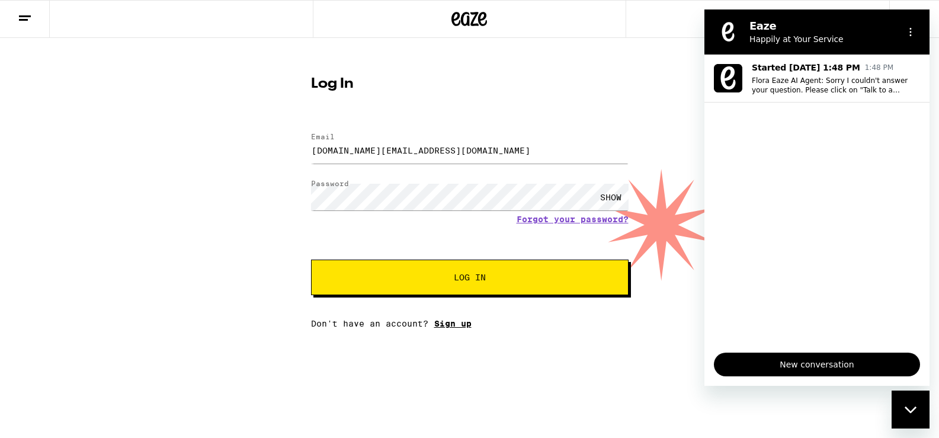
click at [454, 328] on link "Sign up" at bounding box center [452, 323] width 37 height 9
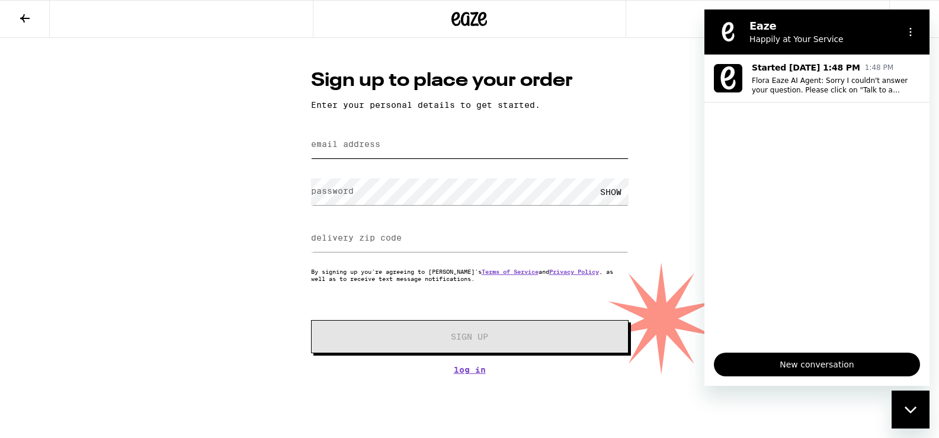
click at [379, 151] on div "email address" at bounding box center [470, 144] width 318 height 35
type input "ASC@CANTOR-LAW.COM"
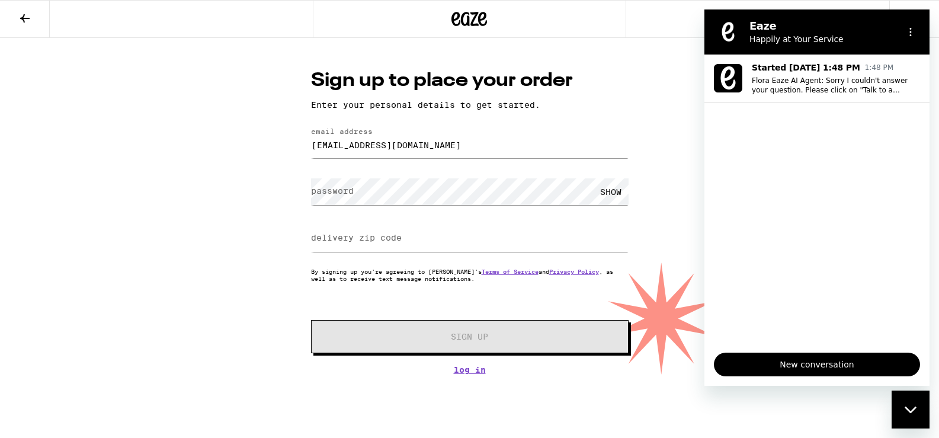
click at [341, 195] on label "password" at bounding box center [332, 190] width 43 height 9
click at [613, 193] on div "SHOW" at bounding box center [611, 191] width 36 height 27
click at [430, 238] on input "delivery zip code" at bounding box center [470, 238] width 318 height 27
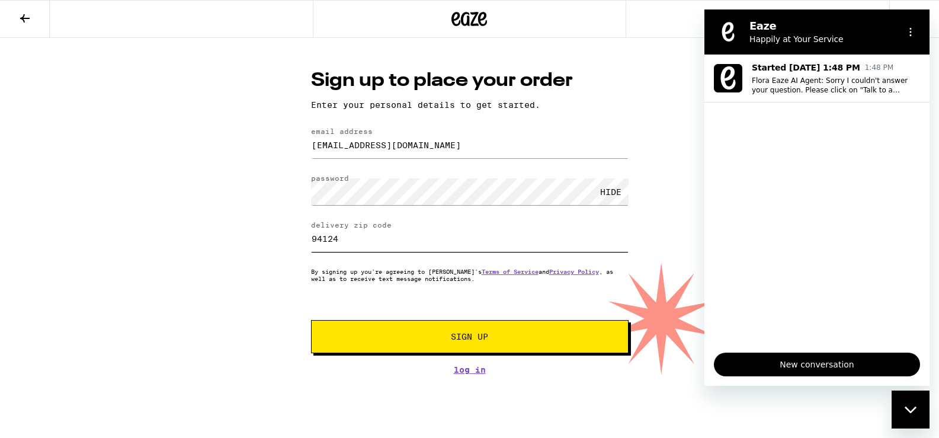
type input "94124"
click at [492, 338] on span "Sign Up" at bounding box center [470, 336] width 236 height 8
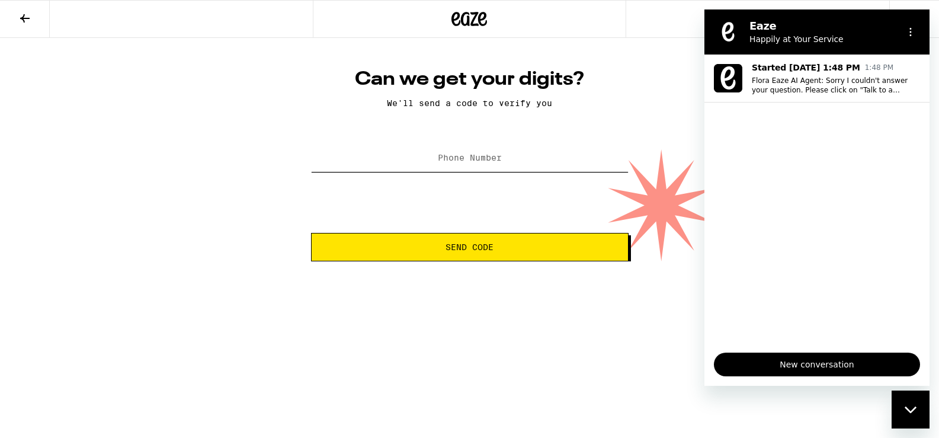
click at [437, 162] on input "Phone Number" at bounding box center [470, 158] width 318 height 27
type input "(415) 500-5849"
click at [456, 237] on button "Send Code" at bounding box center [470, 247] width 318 height 28
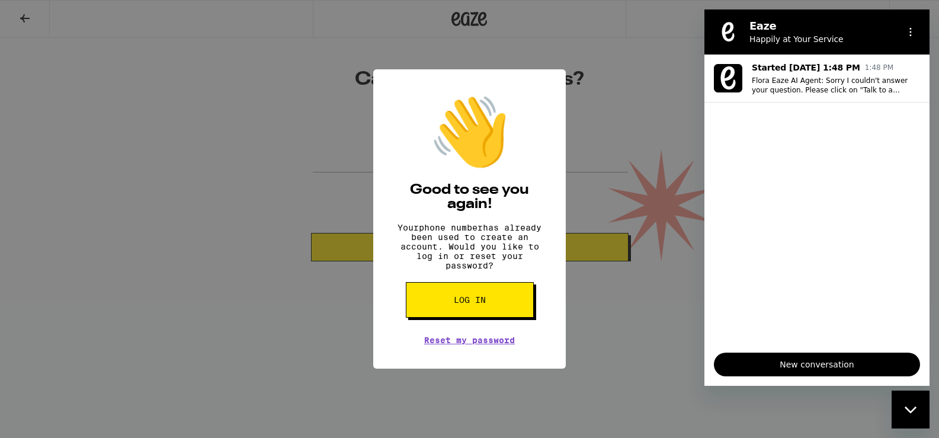
click at [524, 318] on button "Log in" at bounding box center [470, 300] width 128 height 36
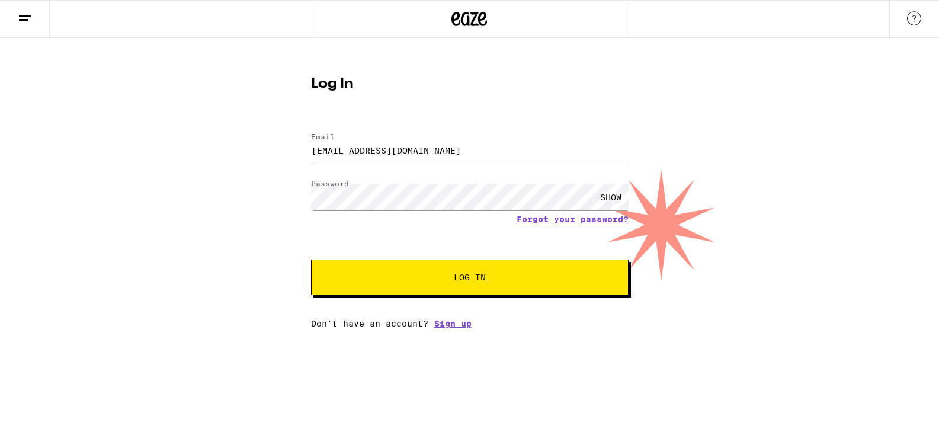
click at [478, 290] on button "Log In" at bounding box center [470, 277] width 318 height 36
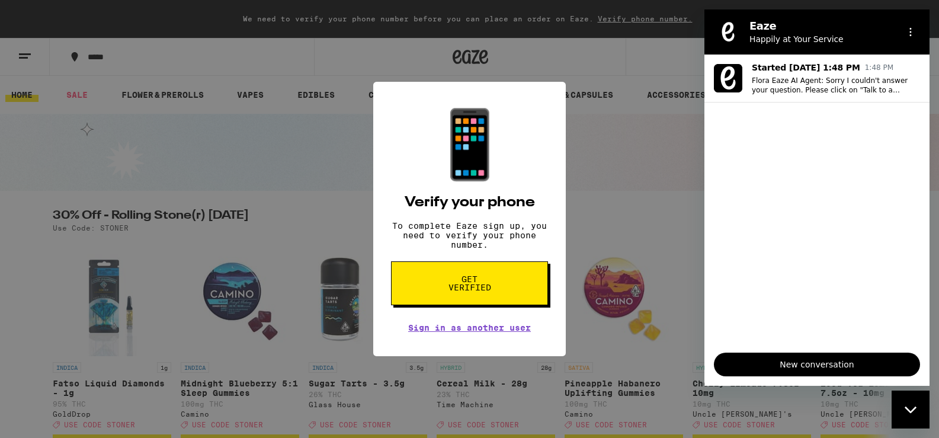
click at [478, 290] on span "Get verified" at bounding box center [469, 283] width 61 height 17
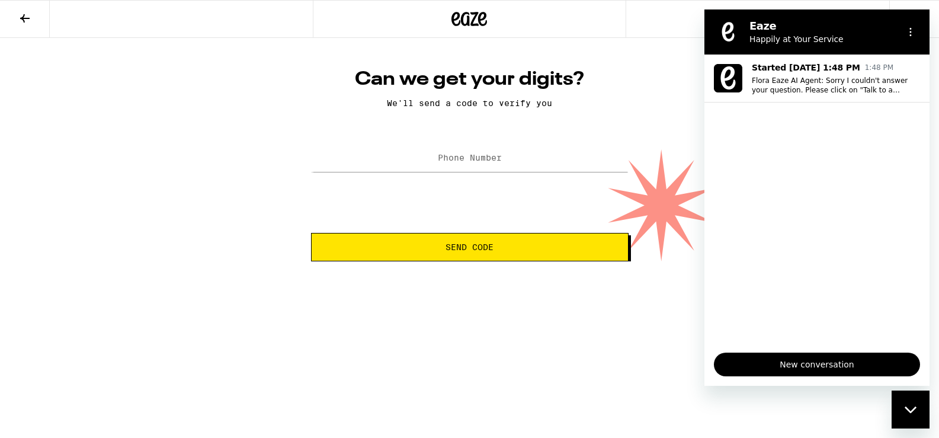
click at [466, 160] on label "Phone Number" at bounding box center [470, 157] width 64 height 9
click at [476, 160] on label "Phone Number" at bounding box center [470, 157] width 64 height 9
type input "(415) 500-5849"
click at [451, 244] on span "Send Code" at bounding box center [470, 247] width 48 height 8
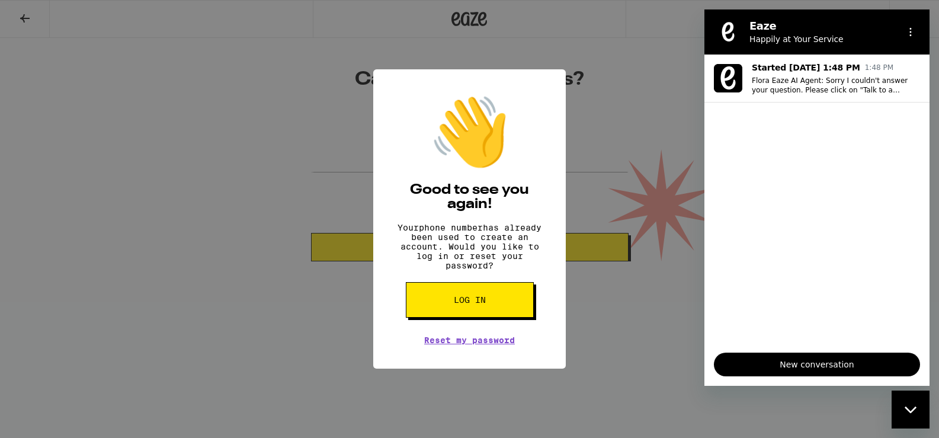
click at [469, 304] on span "Log in" at bounding box center [470, 300] width 32 height 8
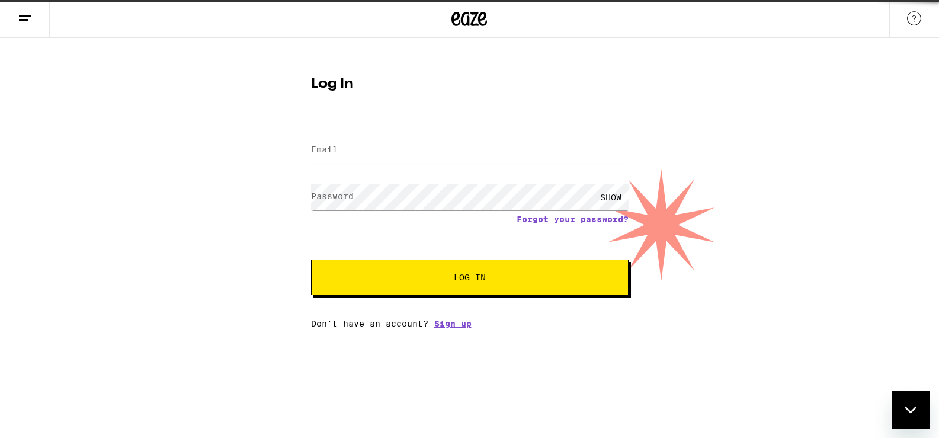
type input "ASC@CANTOR-LAW.COM"
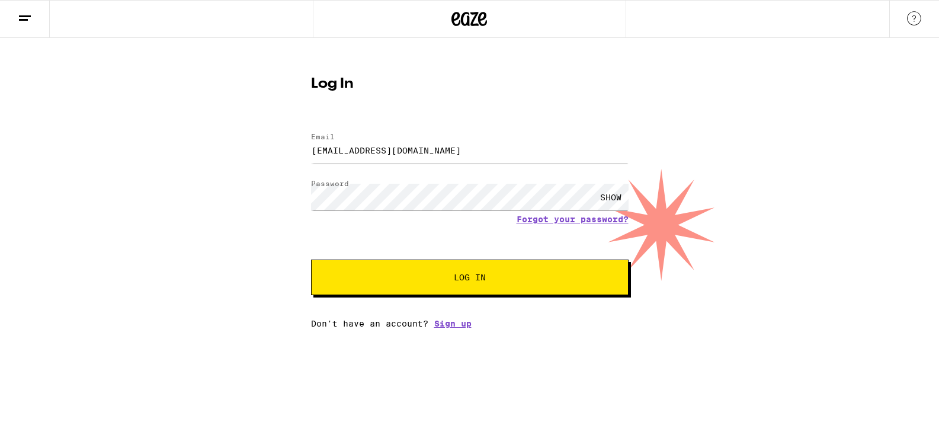
click at [479, 274] on span "Log In" at bounding box center [470, 277] width 32 height 8
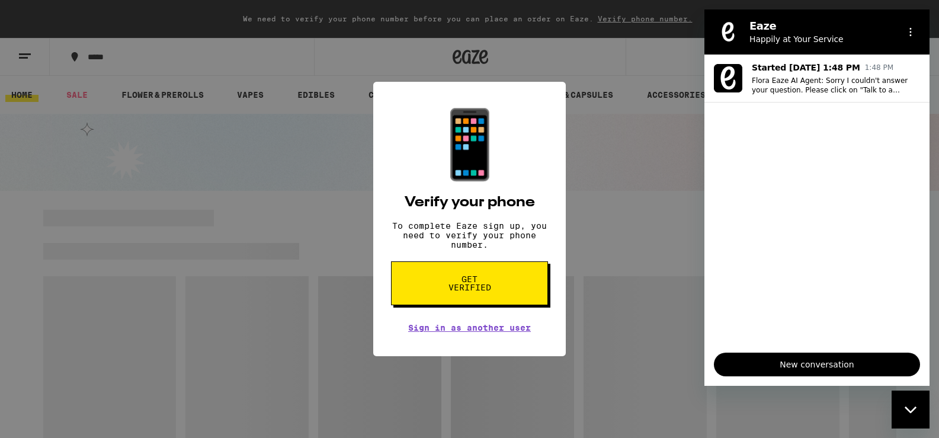
click at [476, 283] on span "Get verified" at bounding box center [469, 283] width 61 height 17
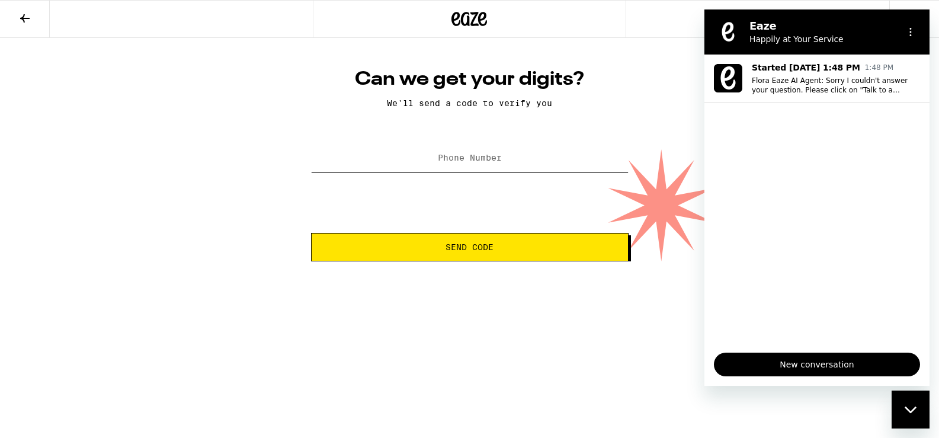
click at [472, 154] on div "Phone Number" at bounding box center [470, 158] width 318 height 35
type input "(415) 500-5849"
click at [451, 245] on span "Send Code" at bounding box center [470, 247] width 48 height 8
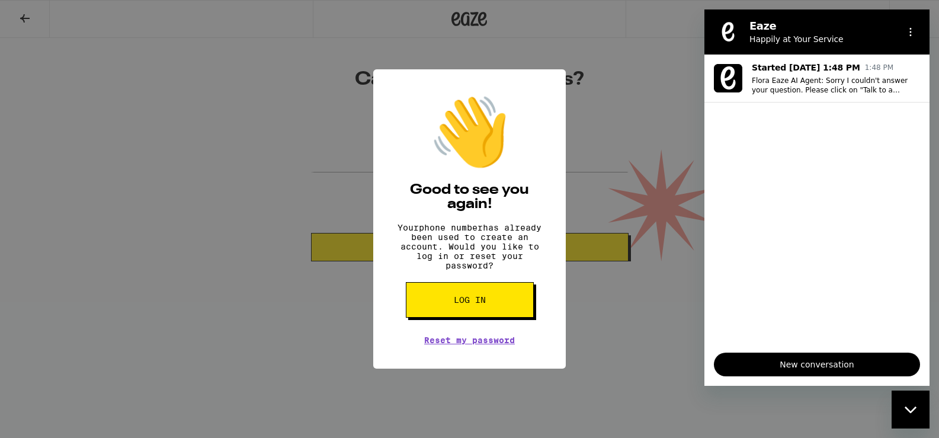
click at [482, 354] on div "👋 Good to see you again! Your phone number has already been used to create an a…" at bounding box center [469, 219] width 193 height 300
click at [482, 345] on link "Reset my password" at bounding box center [469, 339] width 91 height 9
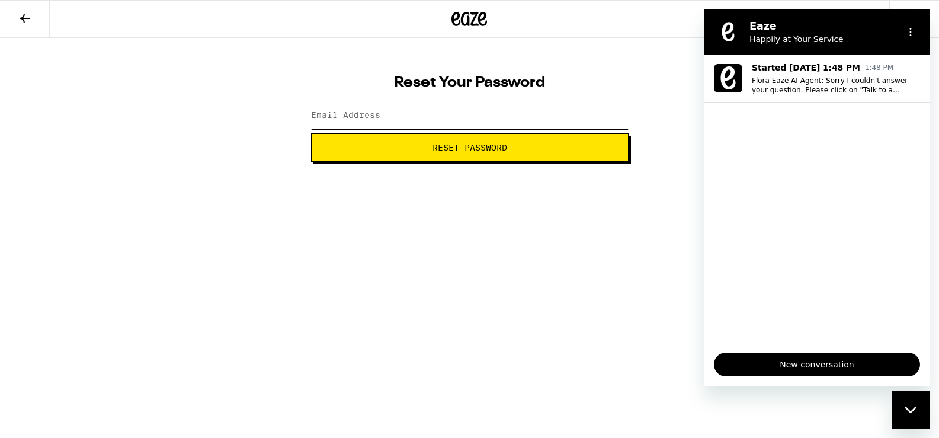
click at [368, 127] on input "Email Address" at bounding box center [470, 115] width 318 height 27
type input "ASC@CANTOR-LAW.COM"
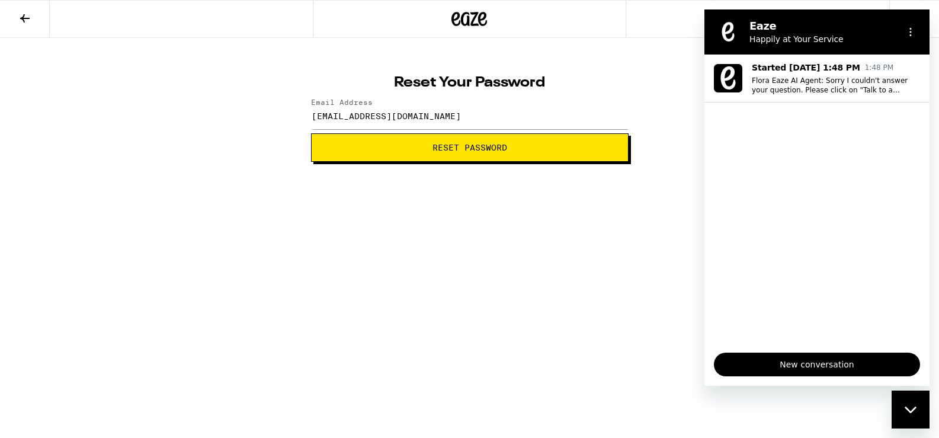
click at [453, 149] on span "Reset Password" at bounding box center [469, 147] width 75 height 8
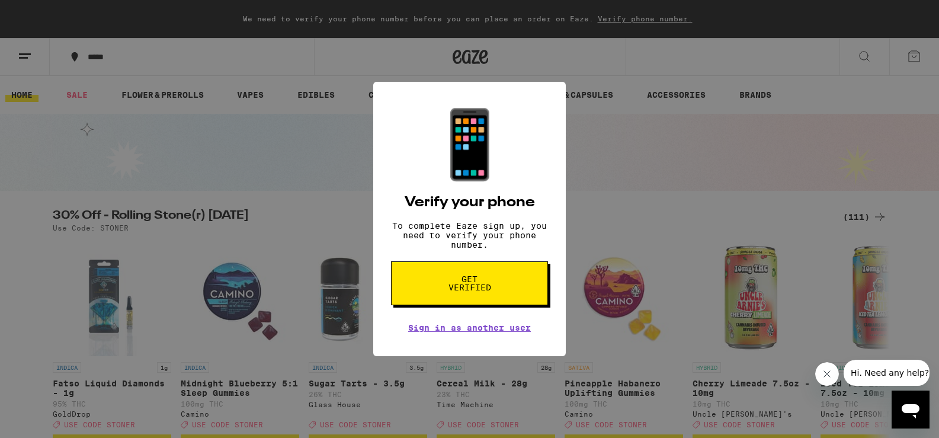
click at [467, 286] on span "Get verified" at bounding box center [469, 283] width 61 height 17
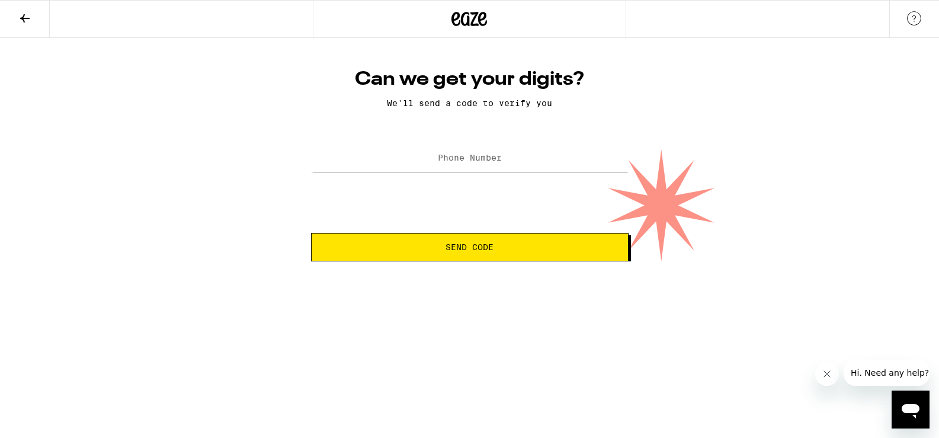
click at [465, 162] on label "Phone Number" at bounding box center [470, 157] width 64 height 9
type input "(415) 500-5849"
click at [473, 236] on button "Send Code" at bounding box center [470, 247] width 318 height 28
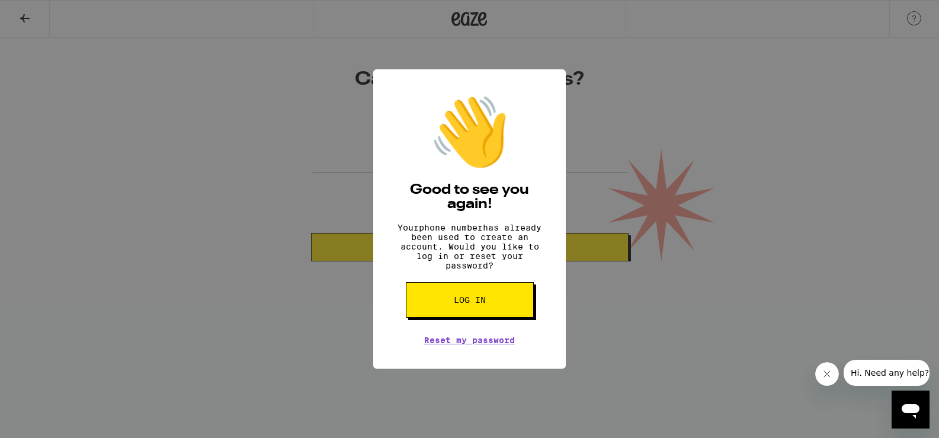
click at [483, 299] on button "Log in" at bounding box center [470, 300] width 128 height 36
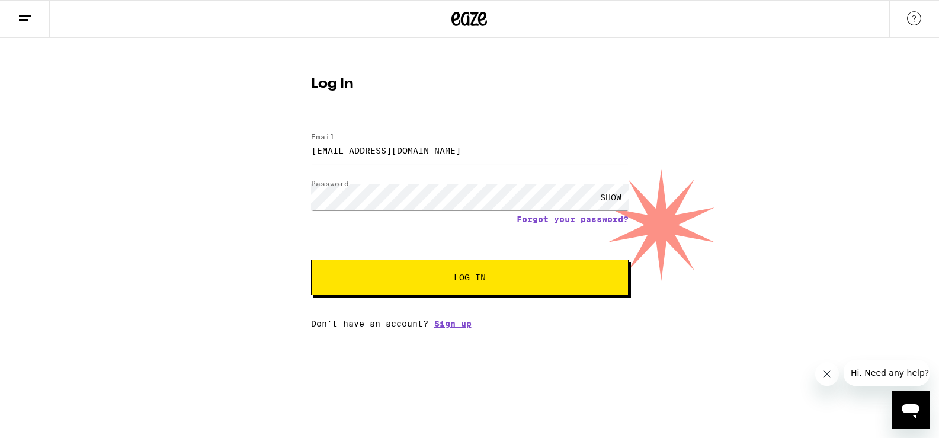
click at [457, 258] on form "Email Email ASC@CANTOR-LAW.COM Password Password SHOW Forgot your password? Log…" at bounding box center [470, 208] width 318 height 174
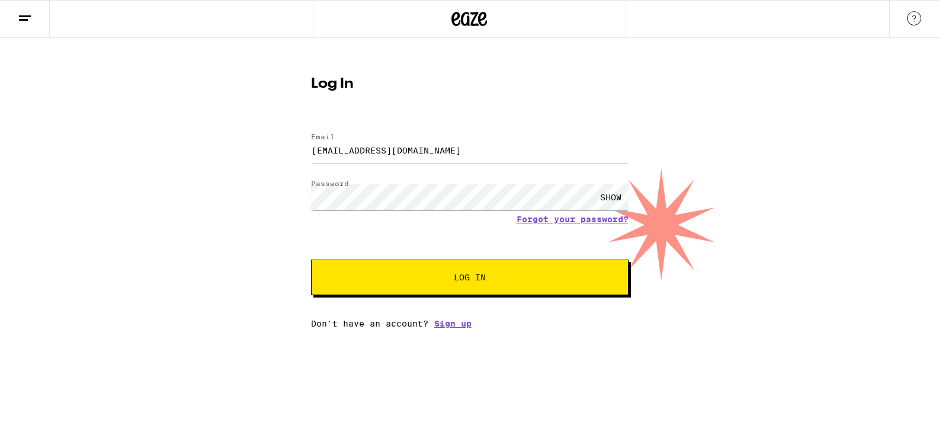
click at [457, 271] on button "Log In" at bounding box center [470, 277] width 318 height 36
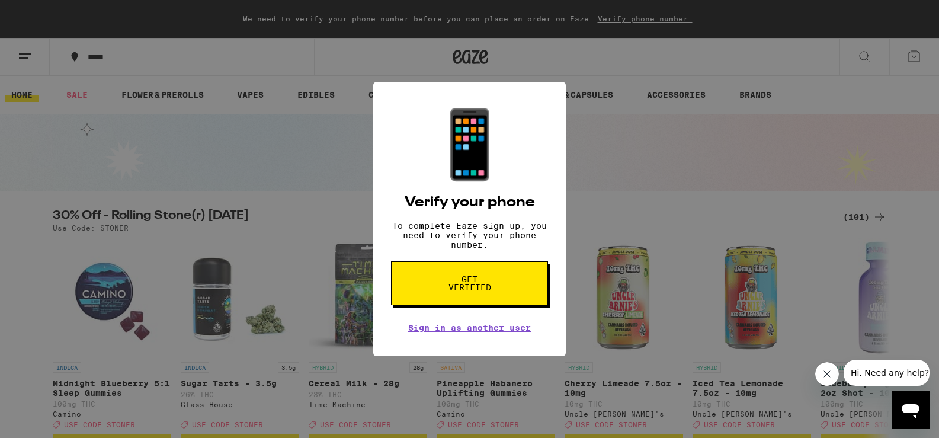
click at [919, 399] on icon "Open messaging window" at bounding box center [910, 409] width 21 height 21
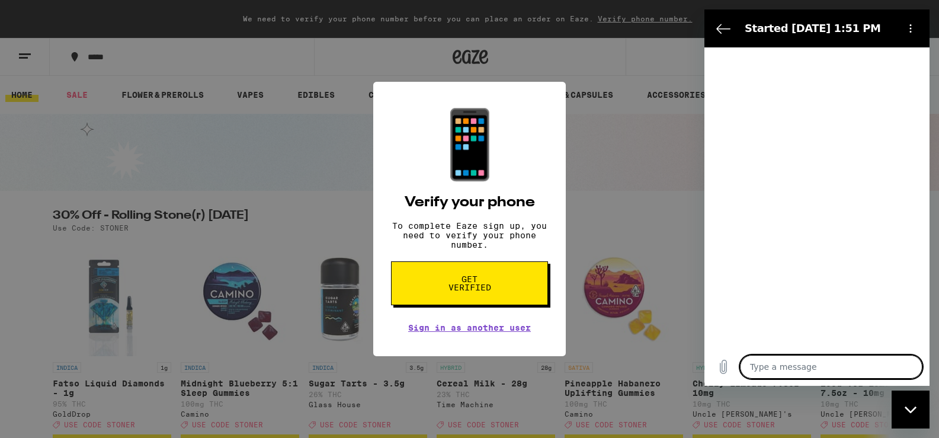
type textarea "x"
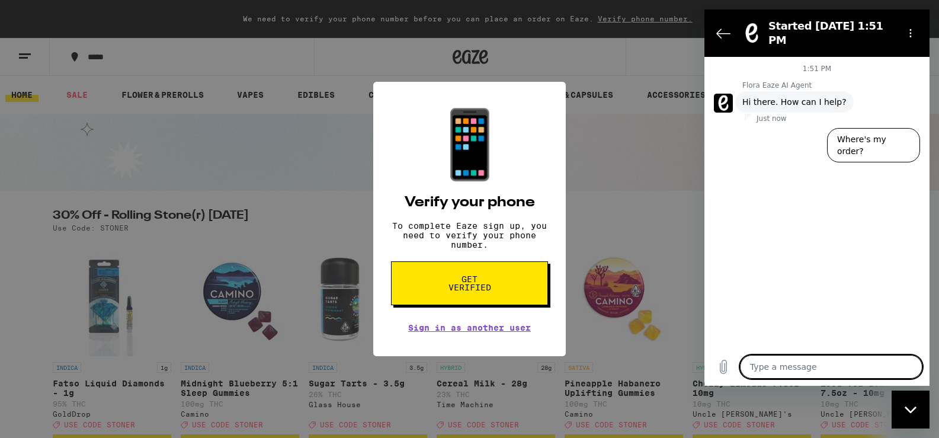
click at [781, 355] on textarea at bounding box center [831, 367] width 182 height 24
type textarea "H"
type textarea "x"
type textarea "HU"
type textarea "x"
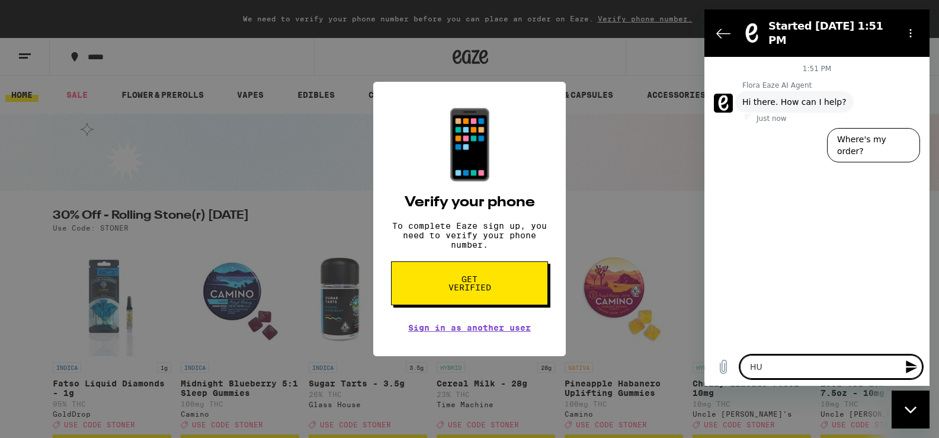
type textarea "HUM"
type textarea "x"
type textarea "HUMA"
type textarea "x"
type textarea "HUMAN"
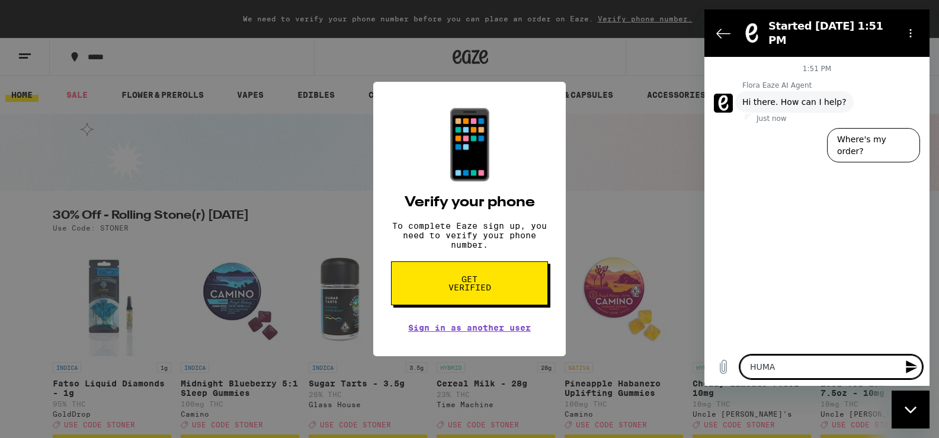
type textarea "x"
type textarea "HUMAN"
type textarea "x"
type textarea "HUMAN A"
type textarea "x"
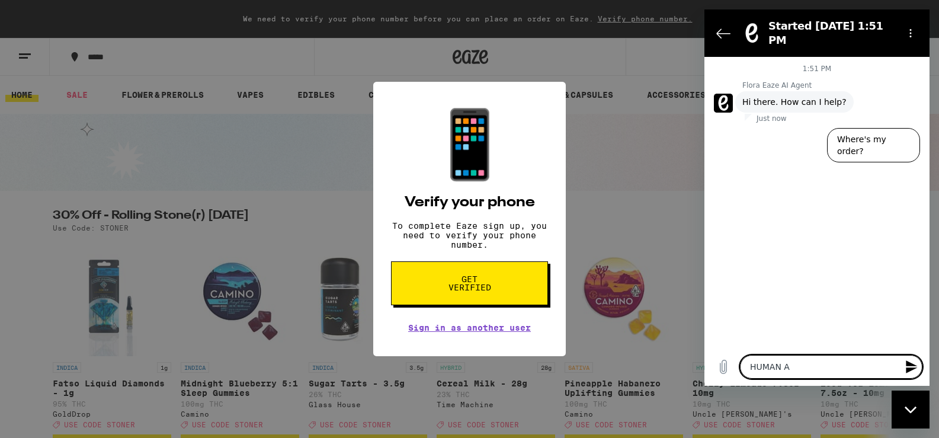
type textarea "HUMAN AG"
type textarea "x"
type textarea "HUMAN AGE"
type textarea "x"
type textarea "HUMAN AGEN"
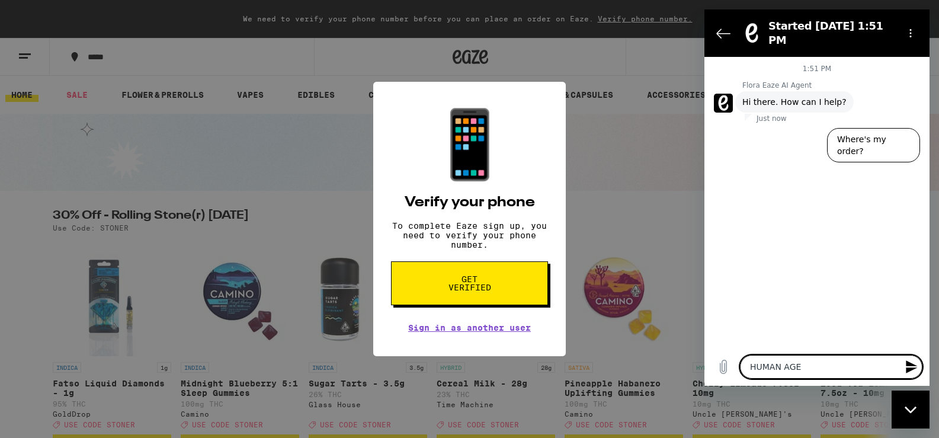
type textarea "x"
type textarea "HUMAN AGENT"
type textarea "x"
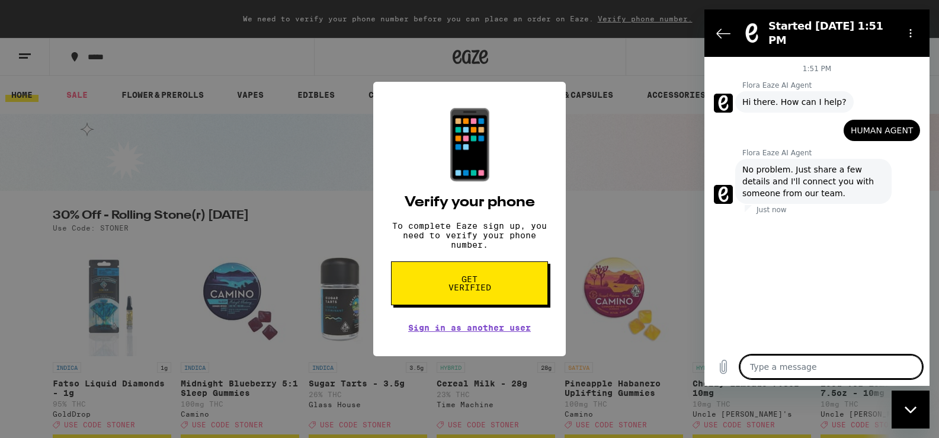
click at [779, 355] on textarea at bounding box center [831, 367] width 182 height 24
type textarea "x"
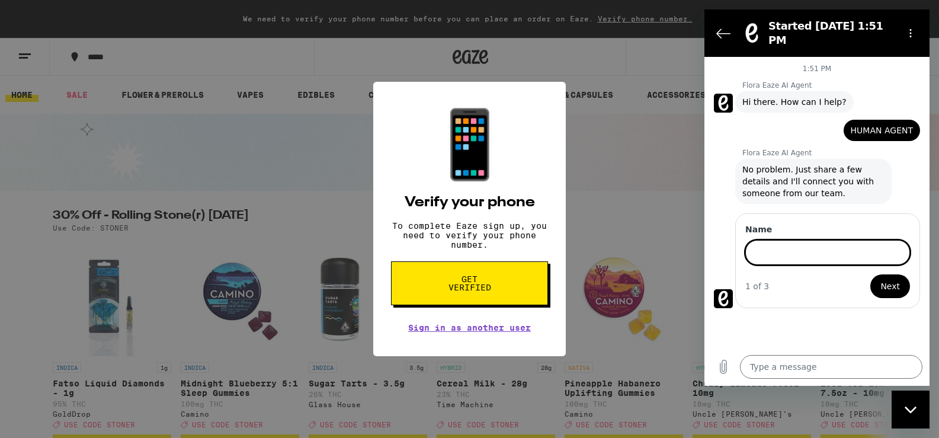
click at [793, 245] on input "Name" at bounding box center [827, 252] width 165 height 25
type input "ANDREW CANTOR"
click at [870, 274] on button "Next" at bounding box center [890, 286] width 40 height 24
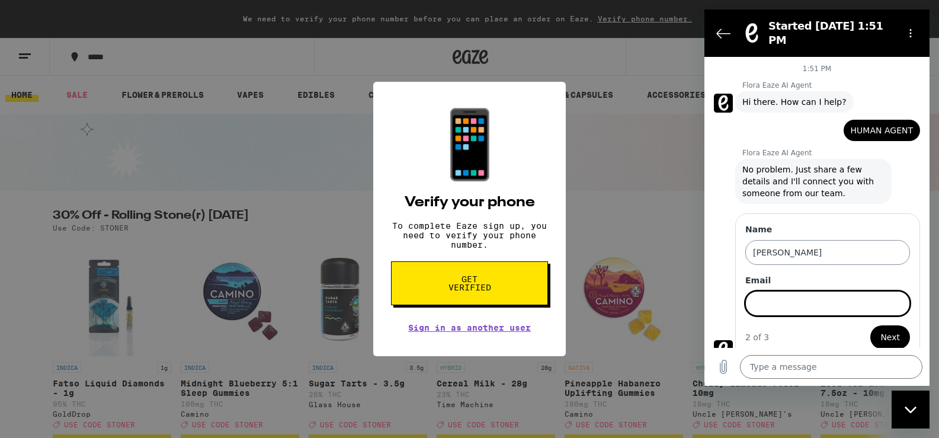
scroll to position [2, 0]
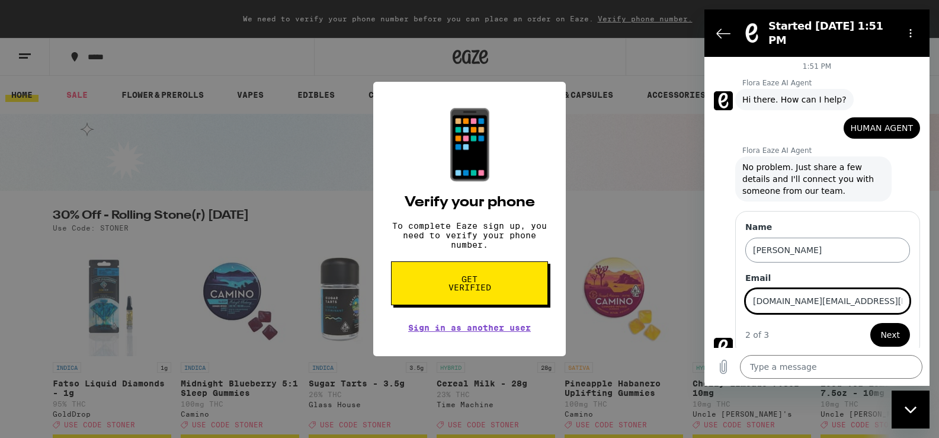
type input "CANTOR.LEGAL@GMAIL.COM"
click at [870, 323] on button "Next" at bounding box center [890, 335] width 40 height 24
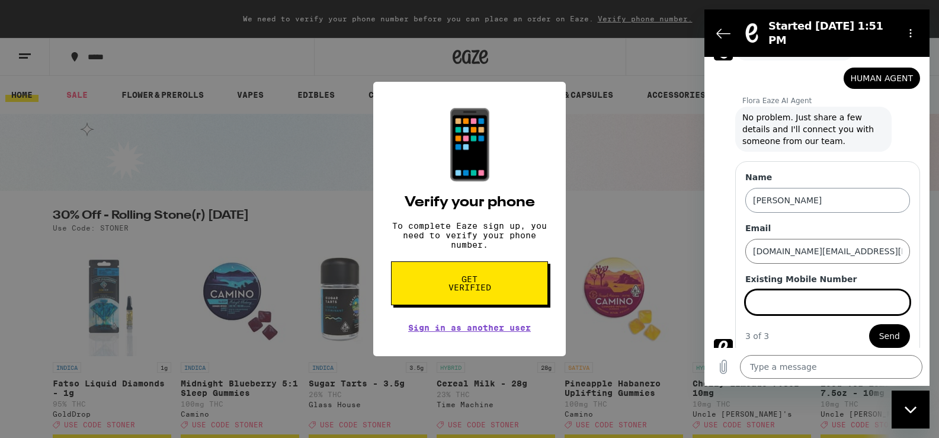
scroll to position [53, 0]
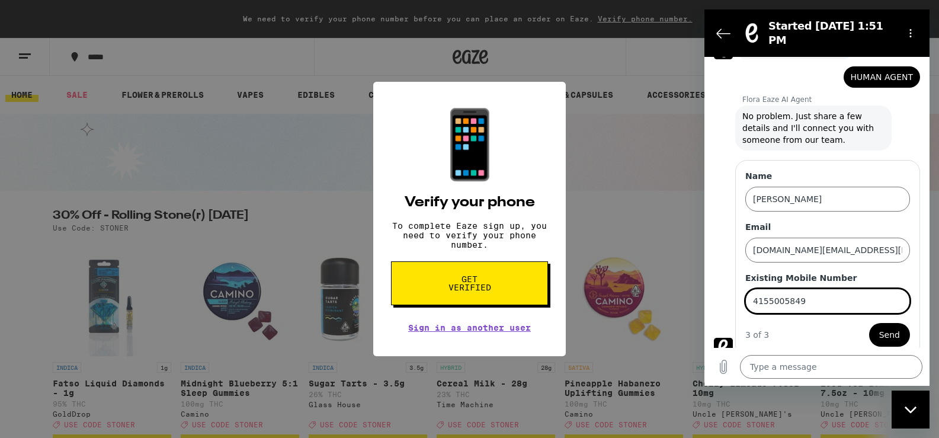
type input "4155005849"
click at [777, 348] on div "Type a message x" at bounding box center [816, 367] width 225 height 38
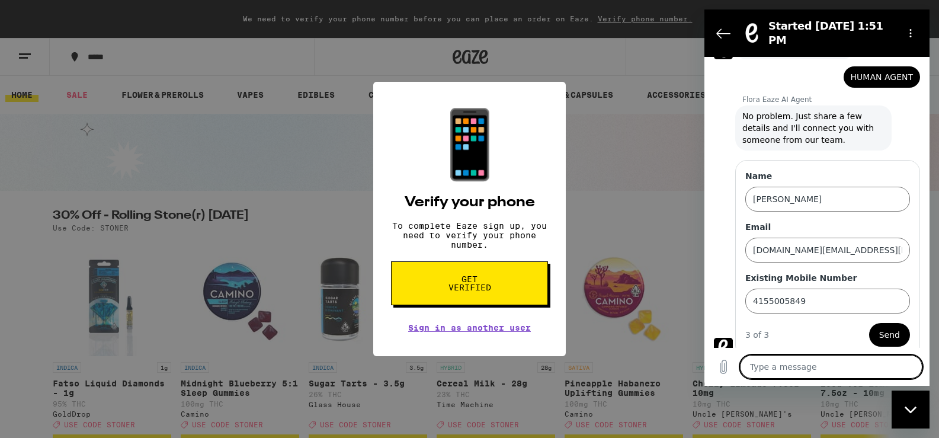
click at [805, 361] on textarea at bounding box center [831, 367] width 182 height 24
type textarea "M"
type textarea "x"
type textarea "MY"
type textarea "x"
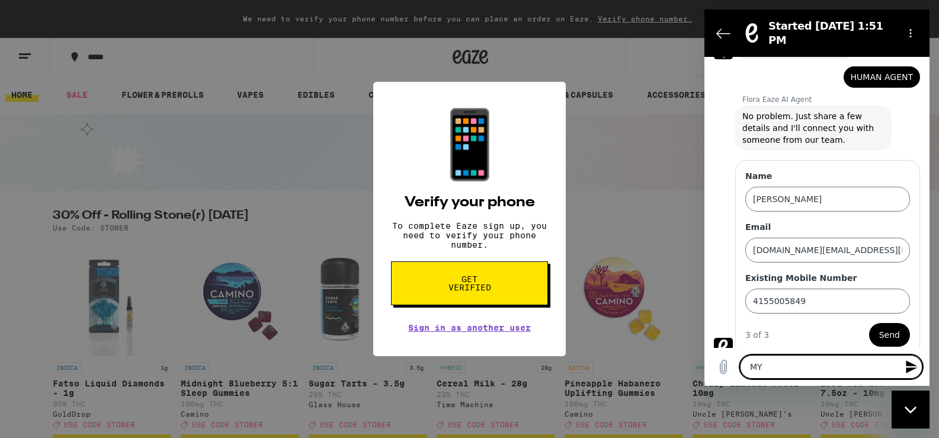
type textarea "MY"
type textarea "x"
type textarea "MY P"
type textarea "x"
type textarea "MY PH"
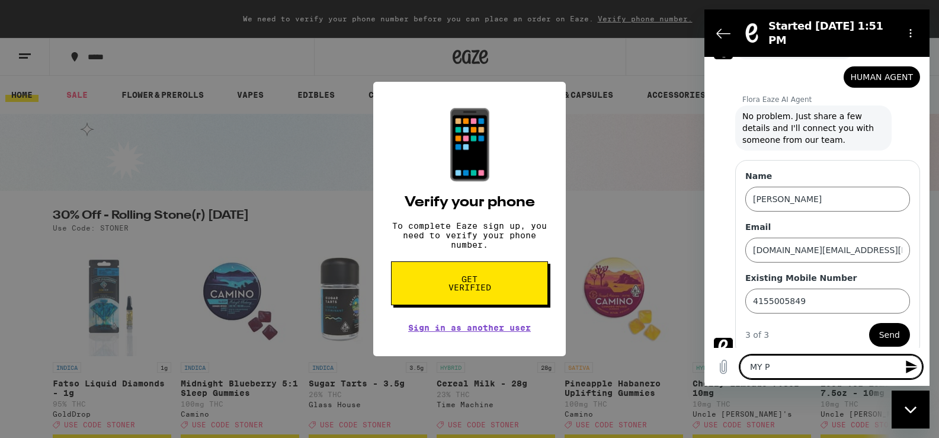
type textarea "x"
type textarea "MY PHO"
type textarea "x"
type textarea "MY PHON"
type textarea "x"
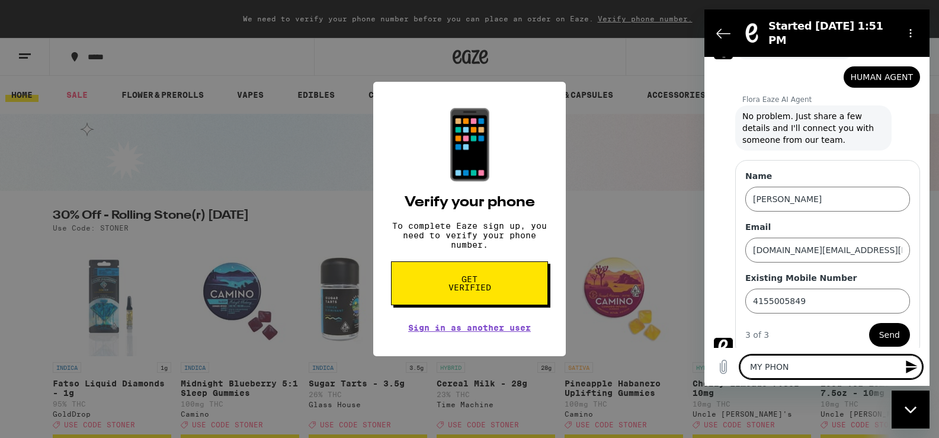
type textarea "MY PHONE"
type textarea "x"
type textarea "MY PHONE"
type textarea "x"
type textarea "MY PHONE N"
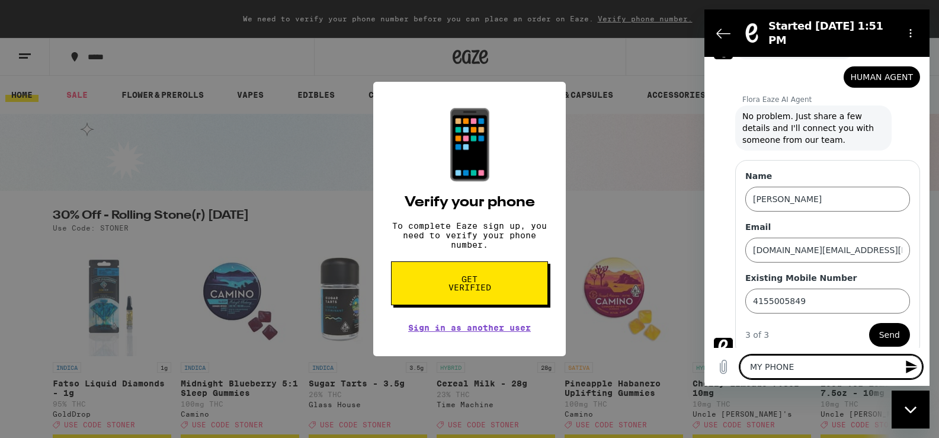
type textarea "x"
type textarea "MY PHONE NU"
type textarea "x"
type textarea "MY PHONE NUM"
type textarea "x"
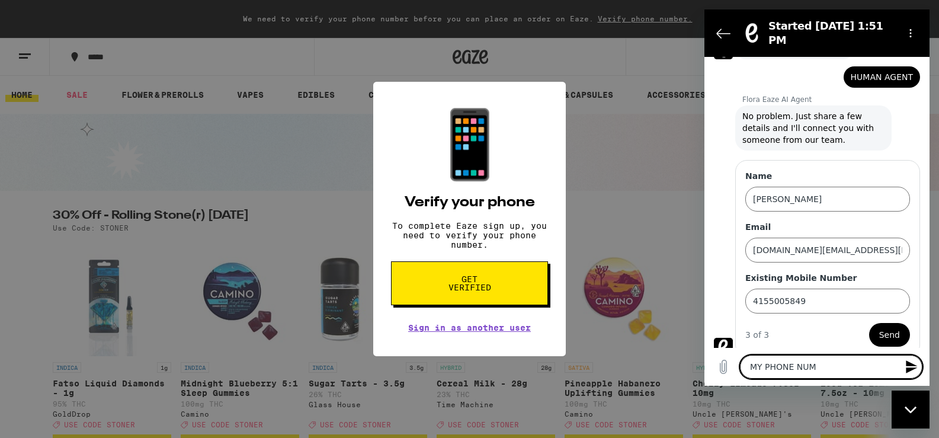
type textarea "MY PHONE NUMB"
type textarea "x"
type textarea "MY PHONE NUMBE"
type textarea "x"
type textarea "MY PHONE NUMBER"
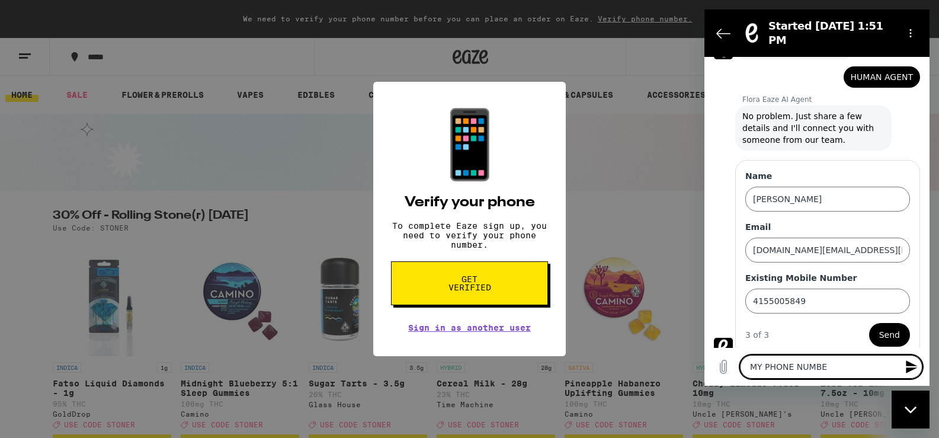
type textarea "x"
type textarea "MY PHONE NUMBER"
type textarea "x"
type textarea "MY PHONE NUMBER I"
type textarea "x"
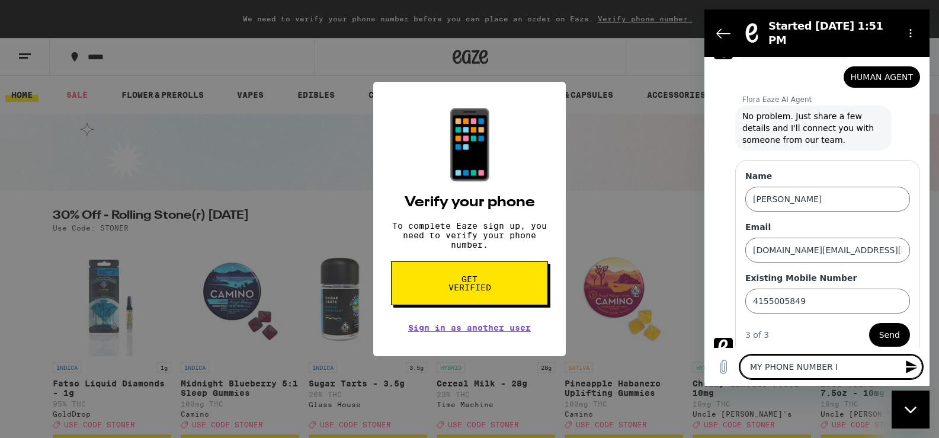
type textarea "MY PHONE NUMBER IS"
type textarea "x"
type textarea "MY PHONE NUMBER IS"
type textarea "x"
type textarea "MY PHONE NUMBER IS W"
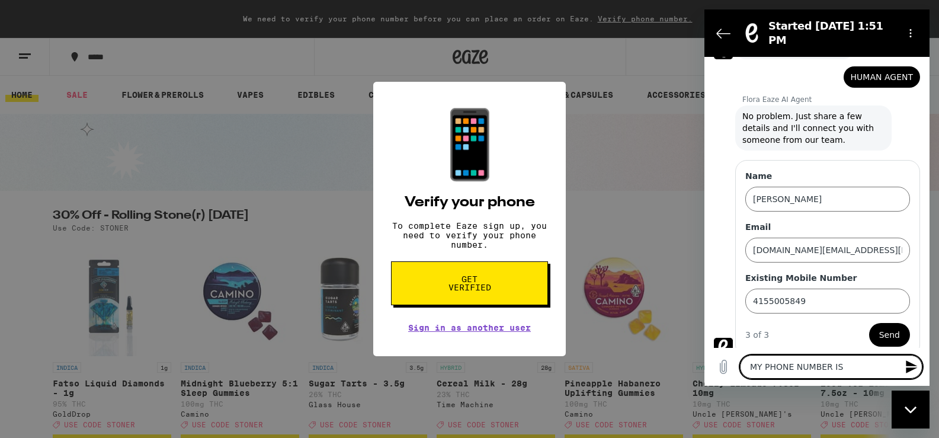
type textarea "x"
type textarea "MY PHONE NUMBER IS WR"
type textarea "x"
type textarea "MY PHONE NUMBER IS WRO"
type textarea "x"
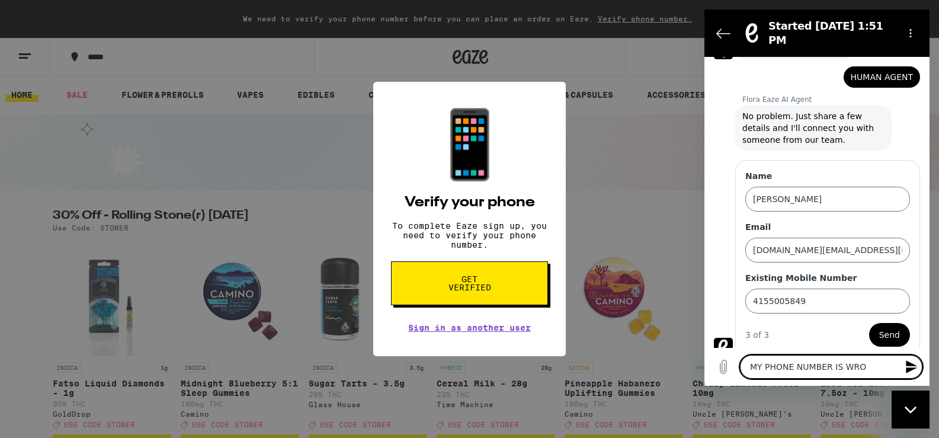
type textarea "MY PHONE NUMBER IS WRON"
type textarea "x"
type textarea "MY PHONE NUMBER IS WRONG"
type textarea "x"
type textarea "MY PHONE NUMBER IS WRONG"
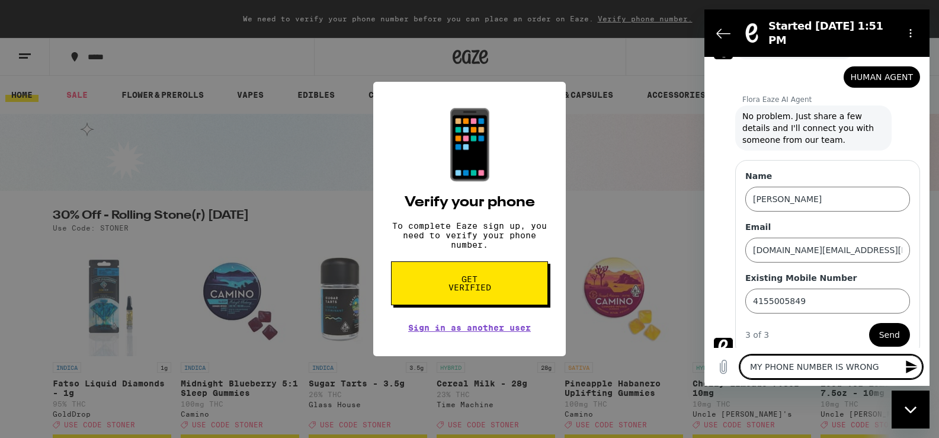
type textarea "x"
type textarea "MY PHONE NUMBER IS WRONG I"
type textarea "x"
type textarea "MY PHONE NUMBER IS WRONG IN"
type textarea "x"
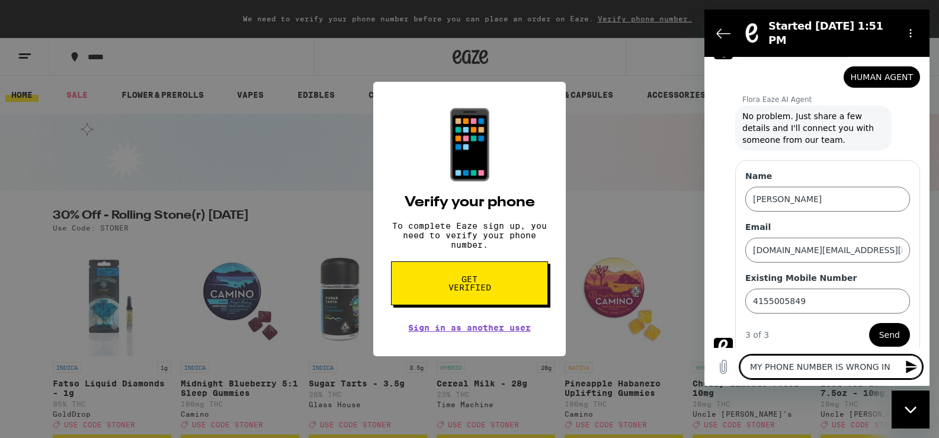
type textarea "MY PHONE NUMBER IS WRONG IN"
type textarea "x"
type textarea "MY PHONE NUMBER IS WRONG IN T"
type textarea "x"
type textarea "MY PHONE NUMBER IS WRONG IN TH"
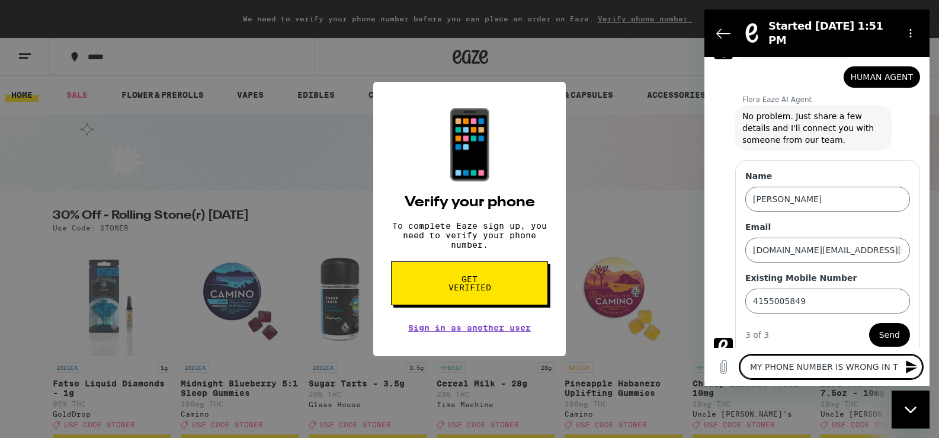
type textarea "x"
type textarea "MY PHONE NUMBER IS WRONG IN THE"
type textarea "x"
type textarea "MY PHONE NUMBER IS WRONG IN THE"
type textarea "x"
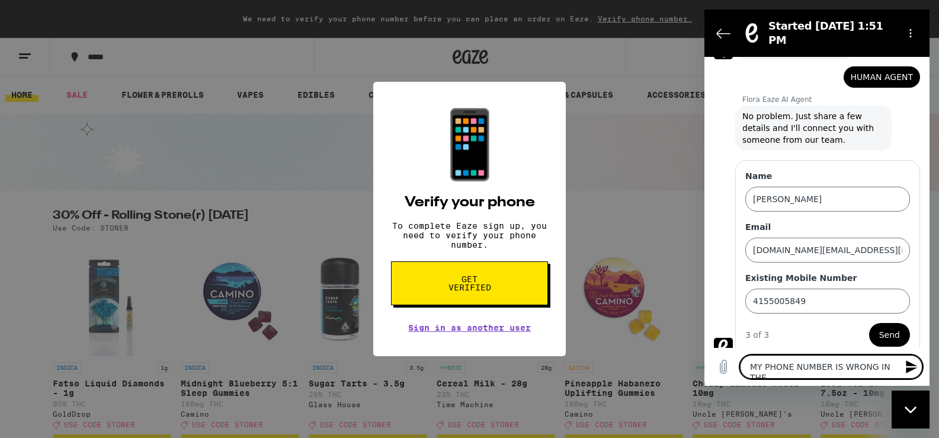
type textarea "MY PHONE NUMBER IS WRONG IN THE S"
type textarea "x"
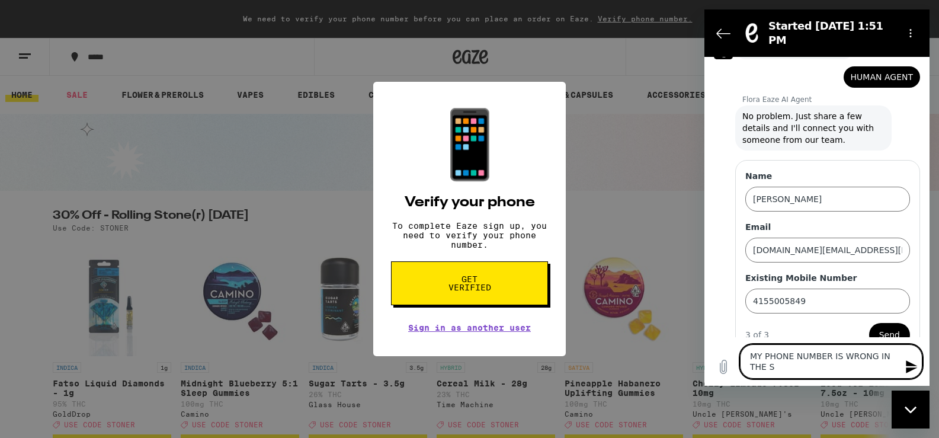
type textarea "MY PHONE NUMBER IS WRONG IN THE SY"
type textarea "x"
type textarea "MY PHONE NUMBER IS WRONG IN THE SYS"
type textarea "x"
type textarea "MY PHONE NUMBER IS WRONG IN THE SYST"
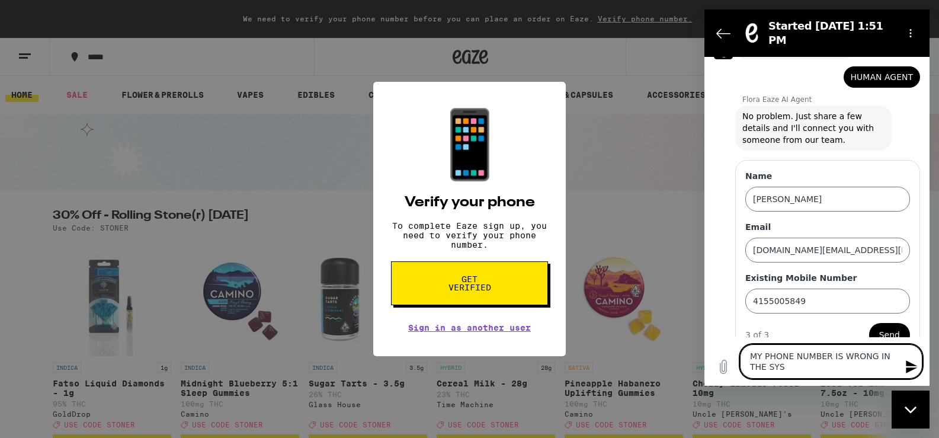
type textarea "x"
type textarea "MY PHONE NUMBER IS WRONG IN THE SYSTE"
type textarea "x"
type textarea "MY PHONE NUMBER IS WRONG IN THE SYSTEM"
type textarea "x"
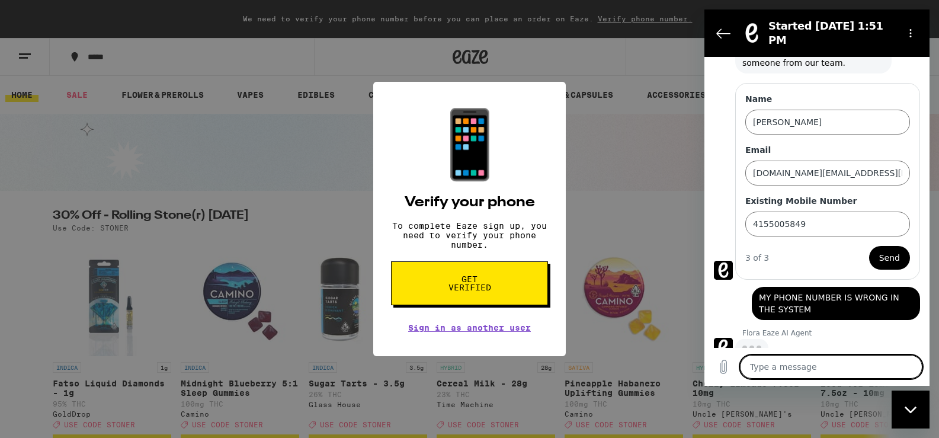
scroll to position [129, 0]
type textarea "x"
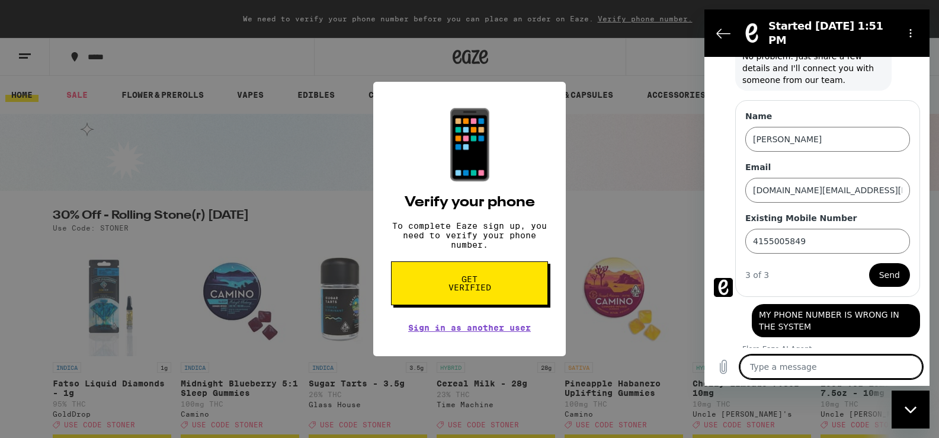
scroll to position [181, 0]
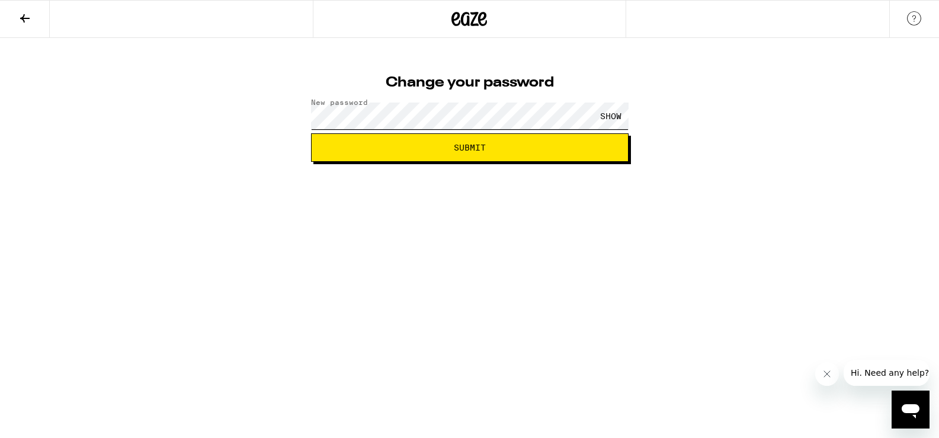
click at [311, 133] on button "Submit" at bounding box center [470, 147] width 318 height 28
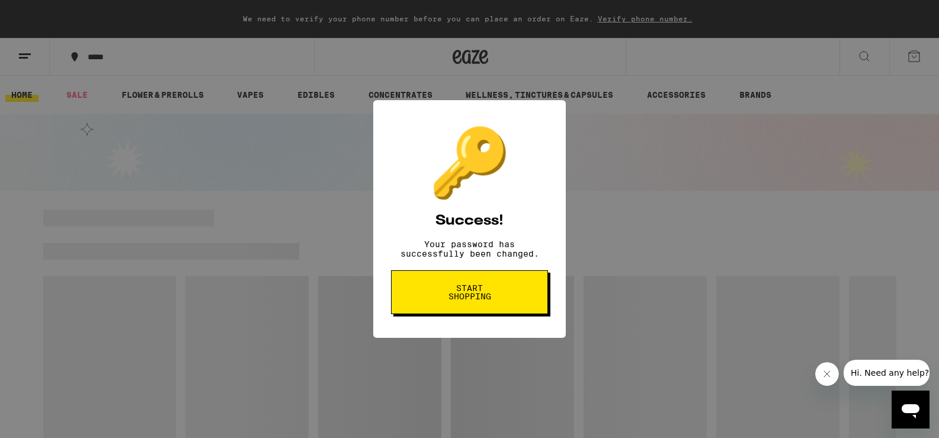
click at [464, 300] on span "Start shopping" at bounding box center [469, 292] width 61 height 17
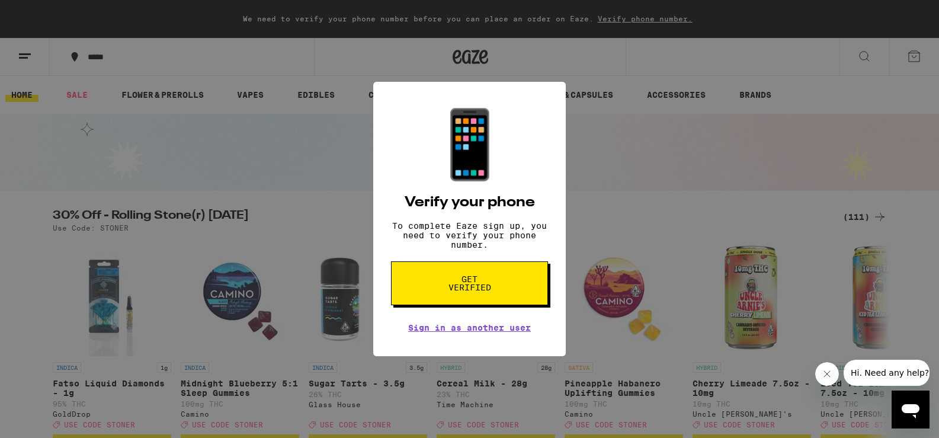
click at [465, 301] on button "Get verified" at bounding box center [469, 283] width 157 height 44
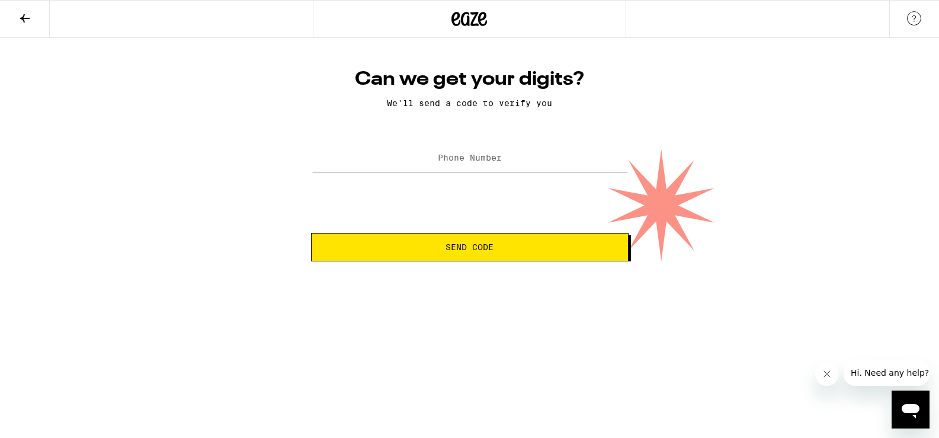
click at [457, 158] on label "Phone Number" at bounding box center [470, 157] width 64 height 9
type input "[PHONE_NUMBER]"
click at [311, 233] on button "Send Code" at bounding box center [470, 247] width 318 height 28
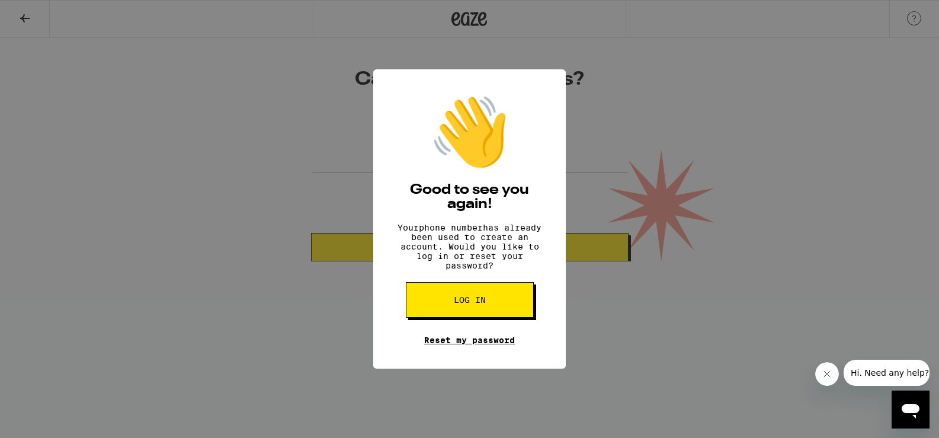
click at [451, 345] on link "Reset my password" at bounding box center [469, 339] width 91 height 9
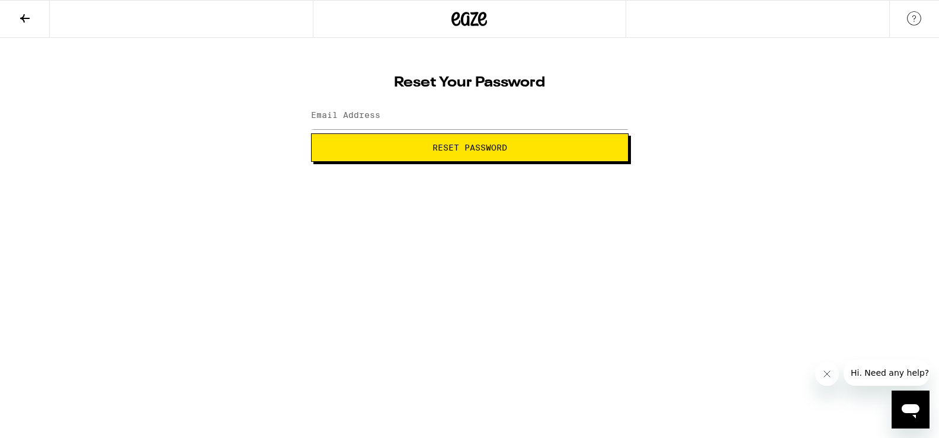
click at [910, 6] on link at bounding box center [914, 19] width 50 height 37
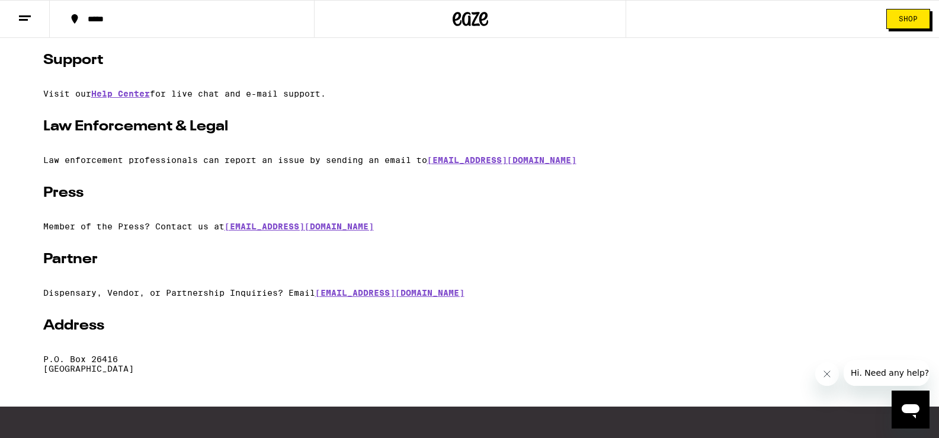
scroll to position [191, 0]
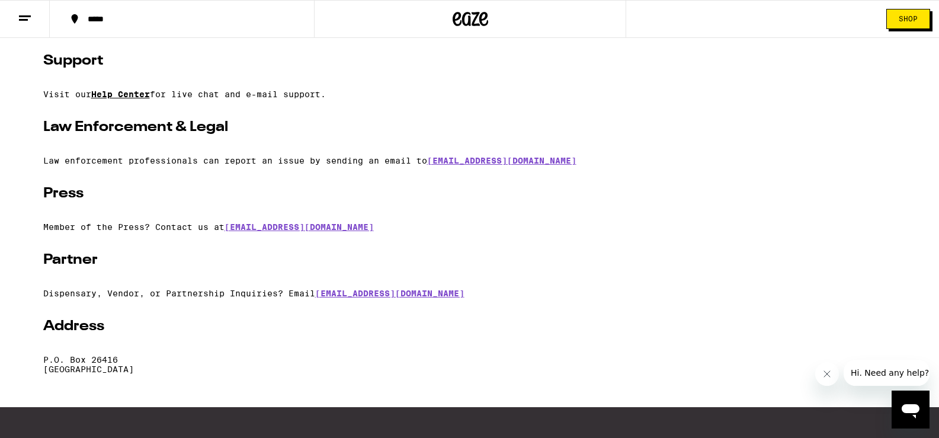
click at [134, 92] on link "Help Center" at bounding box center [120, 93] width 59 height 9
click at [146, 96] on link "Help Center" at bounding box center [120, 93] width 59 height 9
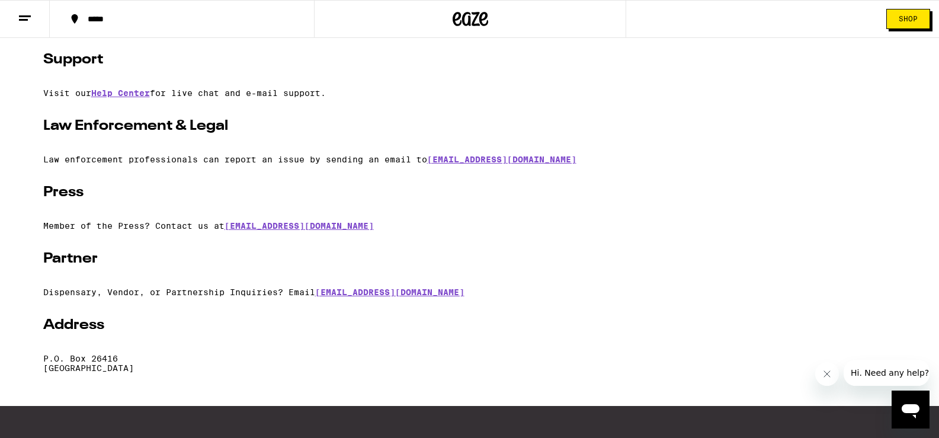
scroll to position [165, 0]
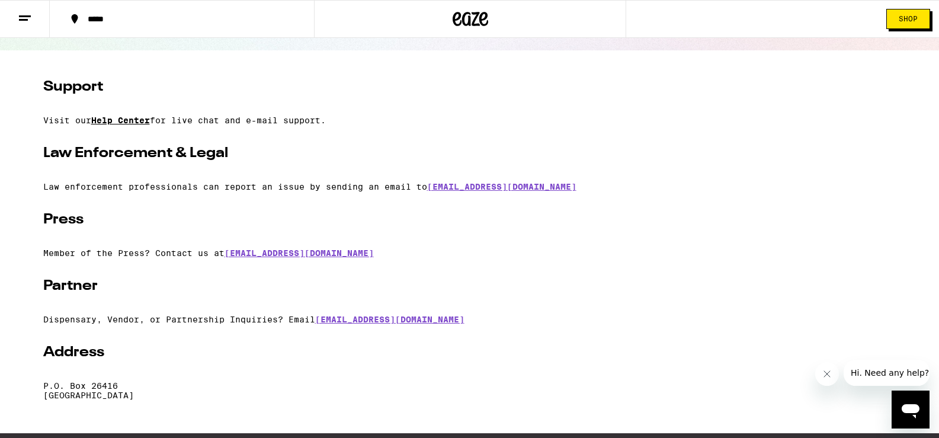
click at [112, 121] on link "Help Center" at bounding box center [120, 120] width 59 height 9
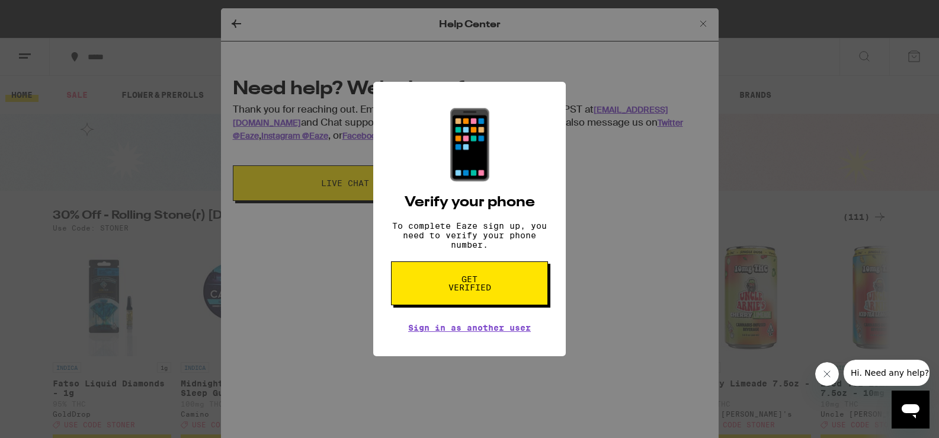
click at [825, 370] on icon "Close message from company" at bounding box center [826, 373] width 9 height 9
click at [484, 288] on span "Get verified" at bounding box center [469, 283] width 61 height 17
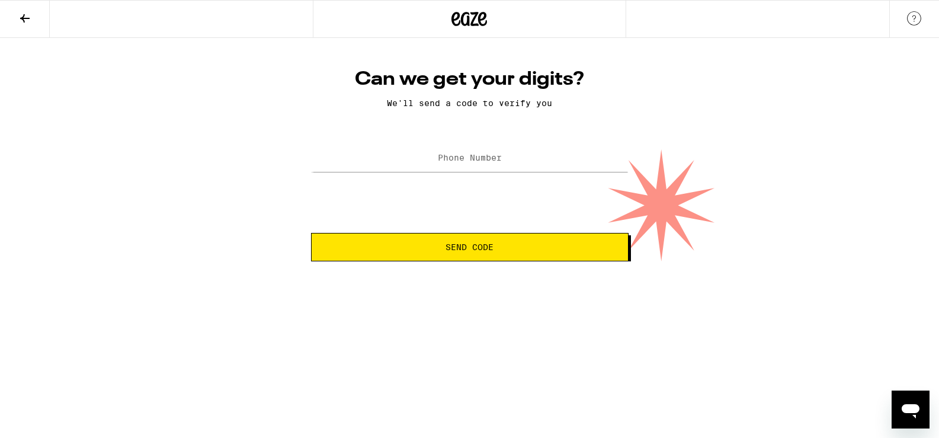
click at [438, 177] on form "Phone Number Send Code" at bounding box center [470, 201] width 318 height 120
click at [443, 158] on label "Phone Number" at bounding box center [470, 157] width 64 height 9
type input "[PHONE_NUMBER]"
click at [311, 233] on button "Send Code" at bounding box center [470, 247] width 318 height 28
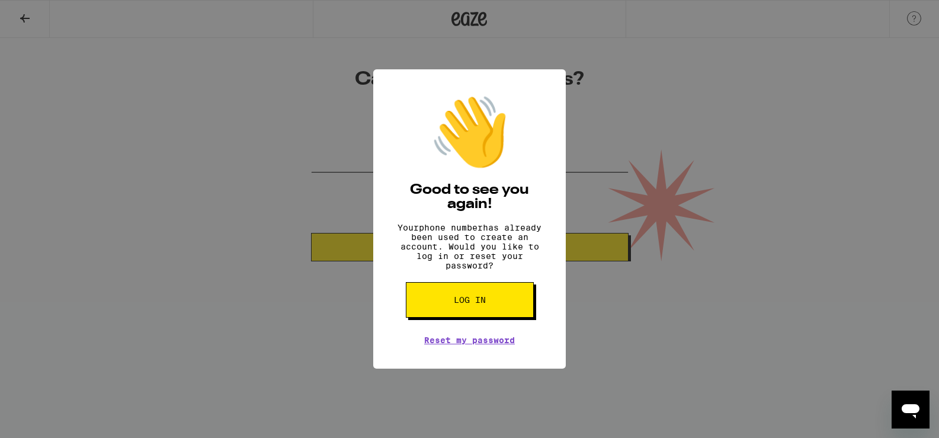
click at [311, 233] on button "Send Code" at bounding box center [470, 247] width 318 height 28
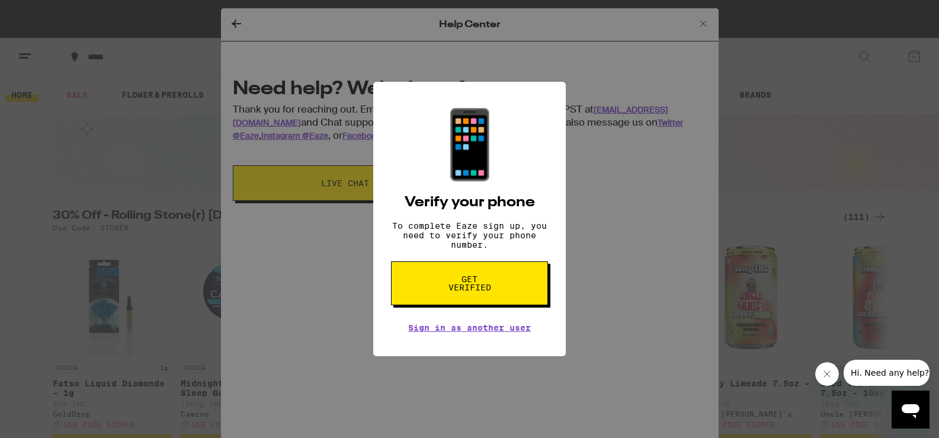
click at [287, 60] on div "📱 Verify your phone To complete Eaze sign up, you need to verify your phone num…" at bounding box center [469, 219] width 939 height 438
click at [239, 21] on div "📱 Verify your phone To complete Eaze sign up, you need to verify your phone num…" at bounding box center [469, 219] width 939 height 438
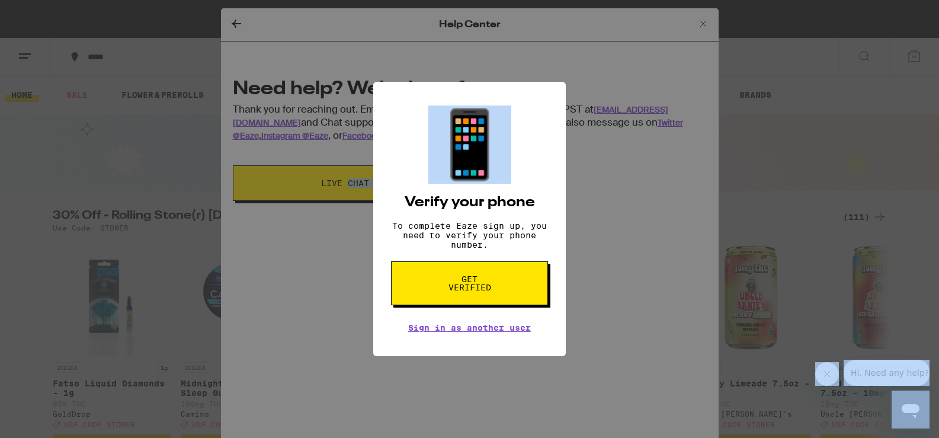
click at [239, 21] on div "📱 Verify your phone To complete Eaze sign up, you need to verify your phone num…" at bounding box center [469, 219] width 939 height 438
click at [489, 332] on link "Sign in as another user" at bounding box center [469, 327] width 123 height 9
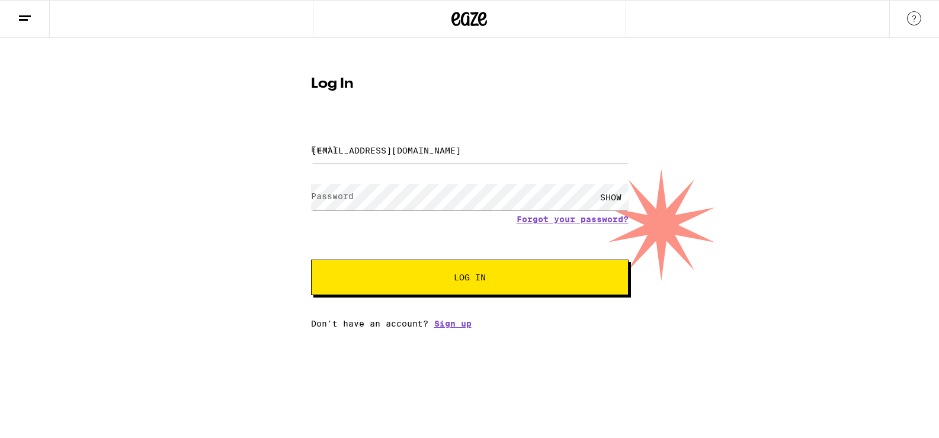
click at [449, 274] on span "Log In" at bounding box center [470, 277] width 222 height 8
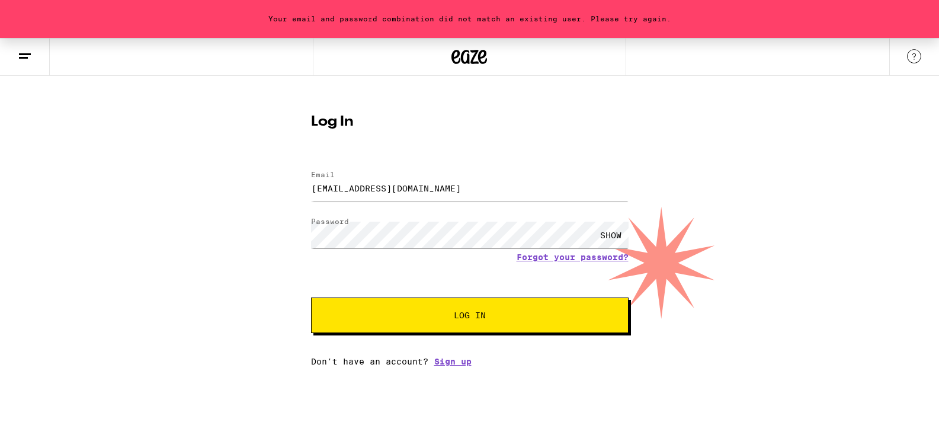
click at [430, 168] on form "Email Email ASC@CANTOR-LAW.COM Password Password SHOW Forgot your password? Log…" at bounding box center [470, 246] width 318 height 174
click at [430, 185] on input "ASC@CANTOR-LAW.COM" at bounding box center [470, 188] width 318 height 27
click at [612, 225] on div "SHOW" at bounding box center [611, 235] width 36 height 27
click at [533, 327] on button "Log In" at bounding box center [470, 315] width 318 height 36
click at [401, 192] on input "ASC@CANTOR-LAW.COM" at bounding box center [470, 188] width 318 height 27
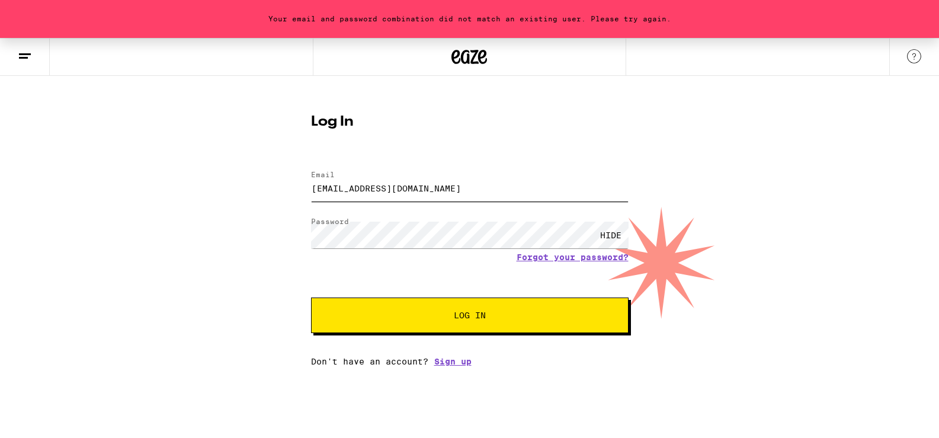
click at [401, 192] on input "ASC@CANTOR-LAW.COM" at bounding box center [470, 188] width 318 height 27
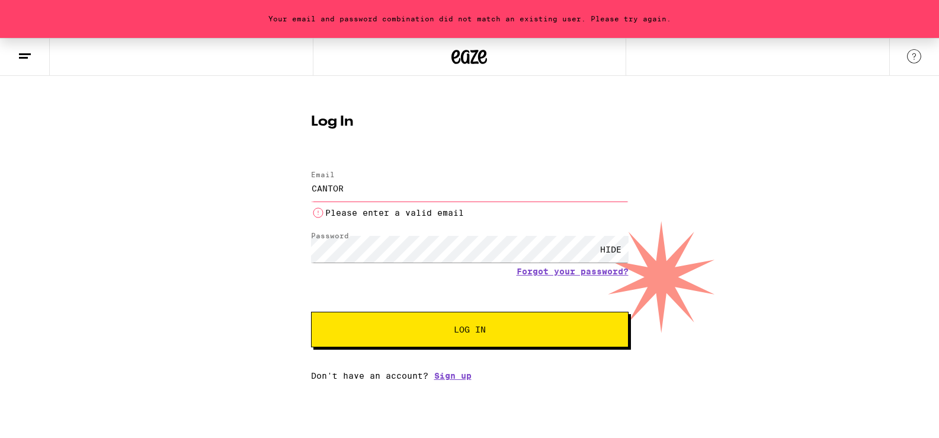
type input "cantor.legal@gmail.com"
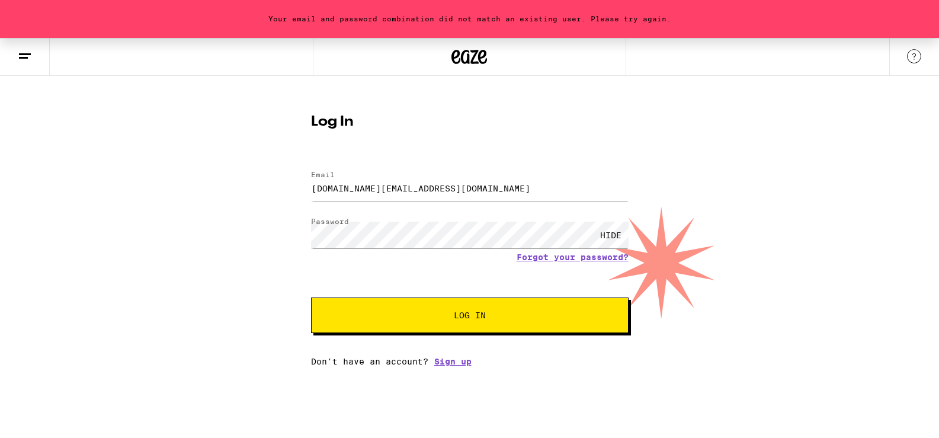
click at [440, 315] on span "Log In" at bounding box center [470, 315] width 222 height 8
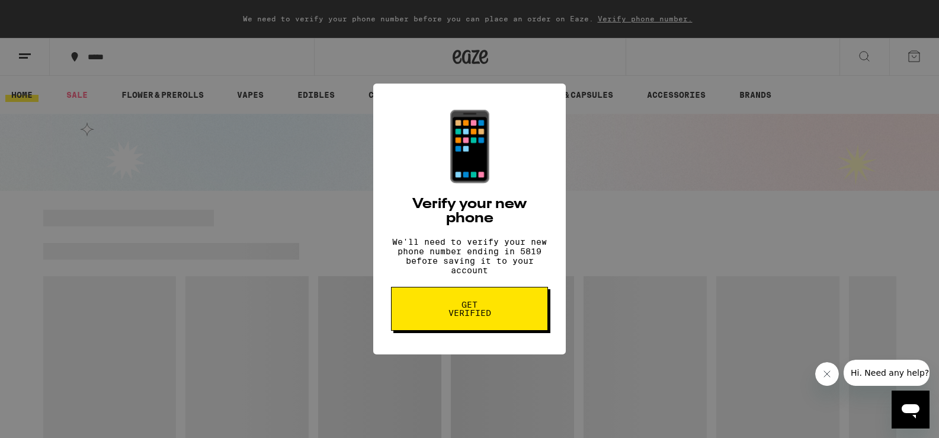
click at [346, 213] on div "📱 Verify your new phone We'll need to verify your new phone number ending in 58…" at bounding box center [469, 219] width 939 height 438
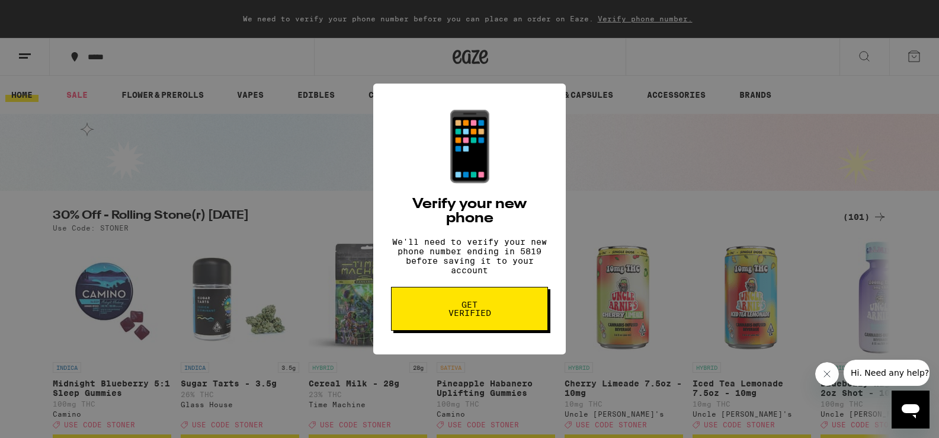
click at [317, 133] on div "📱 Verify your new phone We'll need to verify your new phone number ending in 58…" at bounding box center [469, 219] width 939 height 438
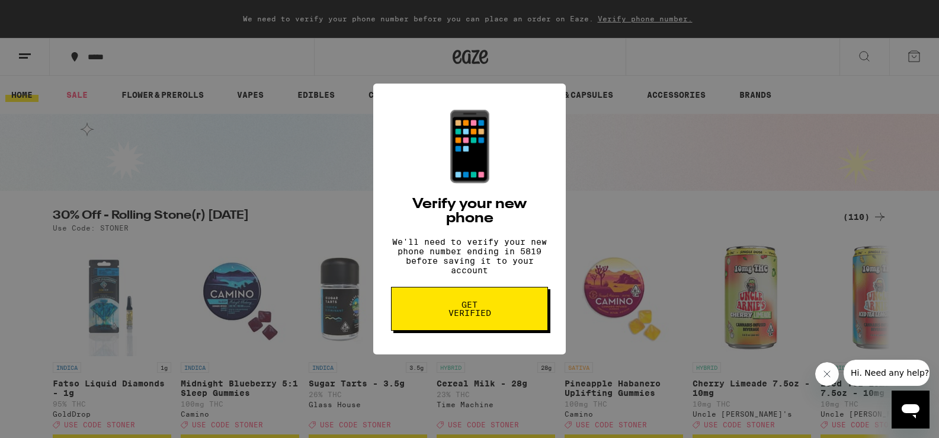
click at [28, 62] on div "📱 Verify your new phone We'll need to verify your new phone number ending in 58…" at bounding box center [469, 219] width 939 height 438
click at [28, 56] on div "📱 Verify your new phone We'll need to verify your new phone number ending in 58…" at bounding box center [469, 219] width 939 height 438
click at [492, 330] on button "Get verified" at bounding box center [469, 309] width 157 height 44
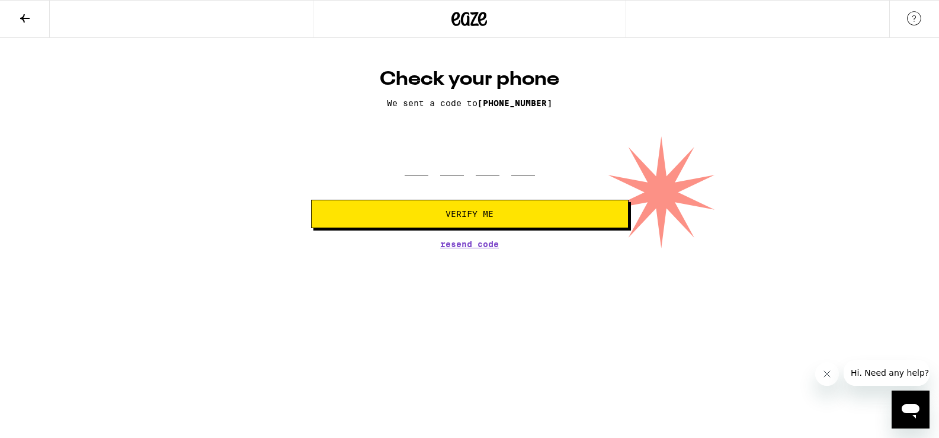
click at [923, 6] on link at bounding box center [914, 19] width 50 height 37
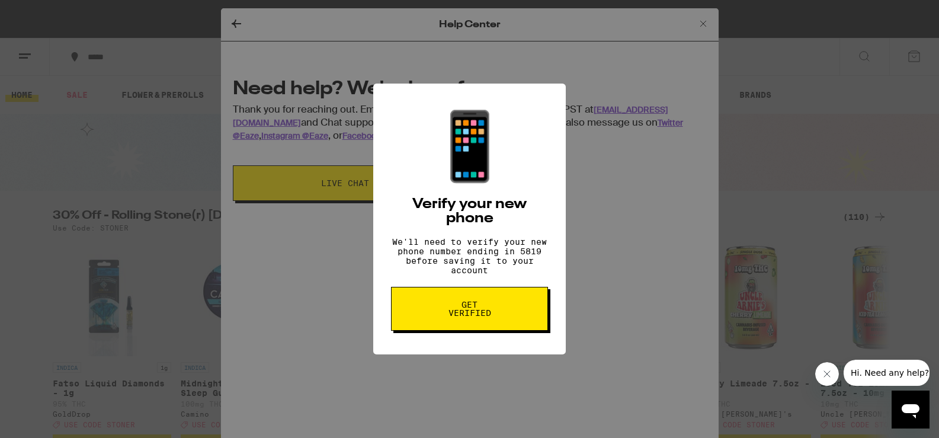
click at [232, 20] on div "📱 Verify your new phone We'll need to verify your new phone number ending in 58…" at bounding box center [469, 219] width 939 height 438
click at [383, 100] on div "📱 Verify your new phone We'll need to verify your new phone number ending in 58…" at bounding box center [469, 219] width 193 height 271
click at [230, 23] on div "📱 Verify your new phone We'll need to verify your new phone number ending in 58…" at bounding box center [469, 219] width 939 height 438
